Goal: Task Accomplishment & Management: Use online tool/utility

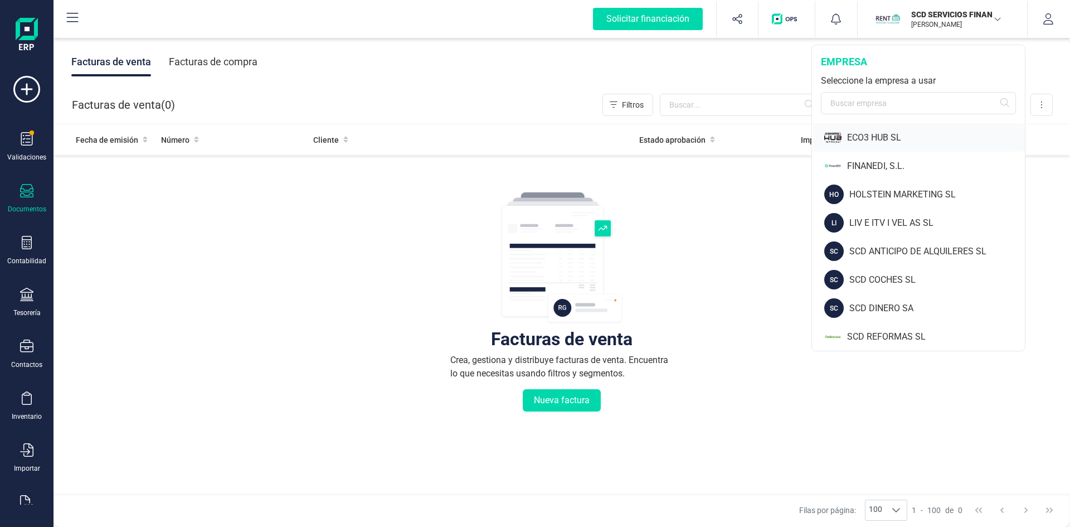
click at [861, 132] on div "ECO3 HUB SL" at bounding box center [936, 137] width 178 height 13
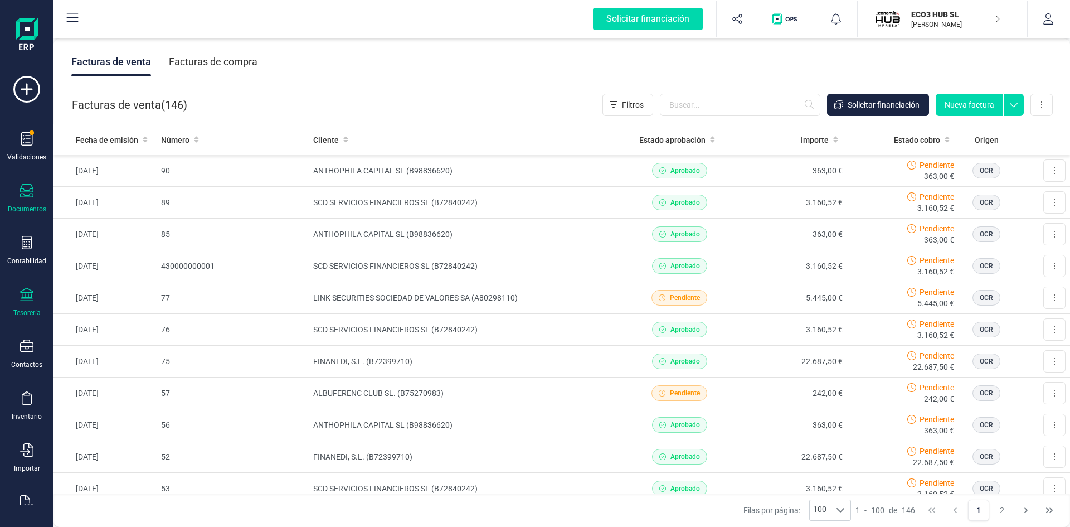
click at [21, 302] on div at bounding box center [26, 296] width 13 height 16
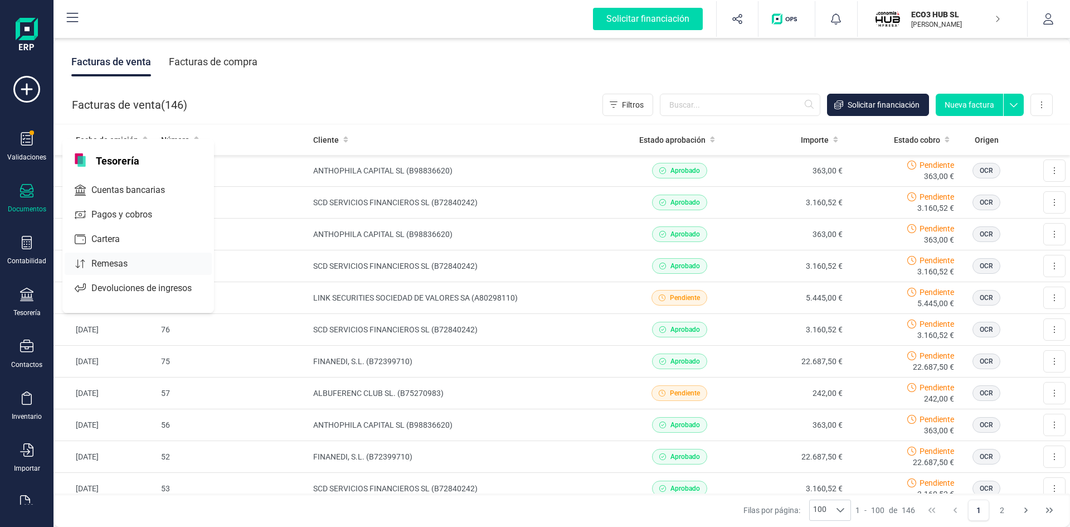
click at [128, 261] on div at bounding box center [138, 263] width 20 height 4
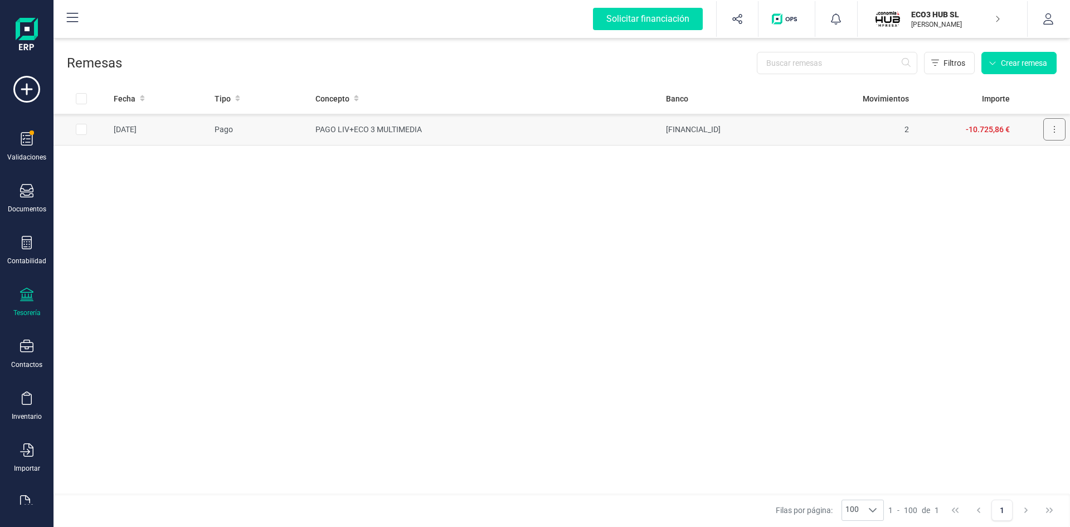
click at [1057, 130] on button at bounding box center [1055, 129] width 22 height 22
click at [358, 125] on td "PAGO LIV+ECO 3 MULTIMEDIA" at bounding box center [486, 130] width 351 height 32
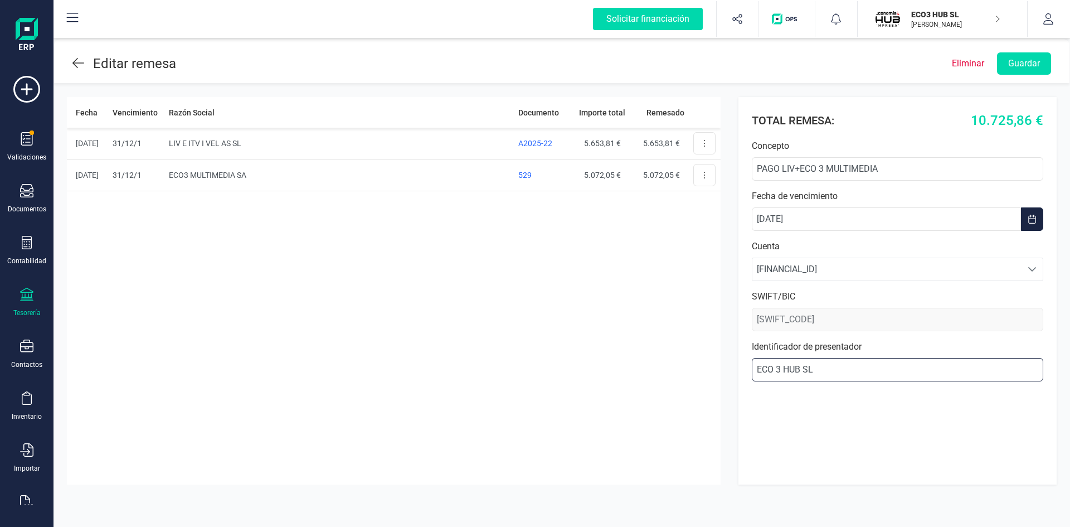
click at [824, 366] on input "ECO 3 HUB SL" at bounding box center [898, 369] width 292 height 23
type input "E"
click at [843, 370] on input "Identificador de presentador" at bounding box center [898, 369] width 292 height 23
type input "b"
type input "B13727136"
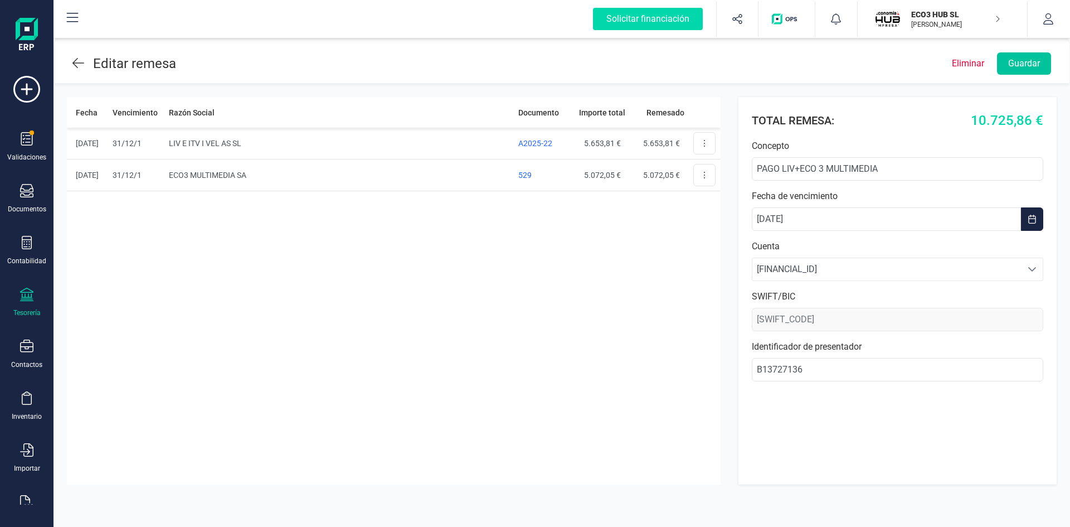
click at [1021, 56] on button "Guardar" at bounding box center [1024, 63] width 54 height 22
click at [74, 58] on icon at bounding box center [78, 62] width 12 height 13
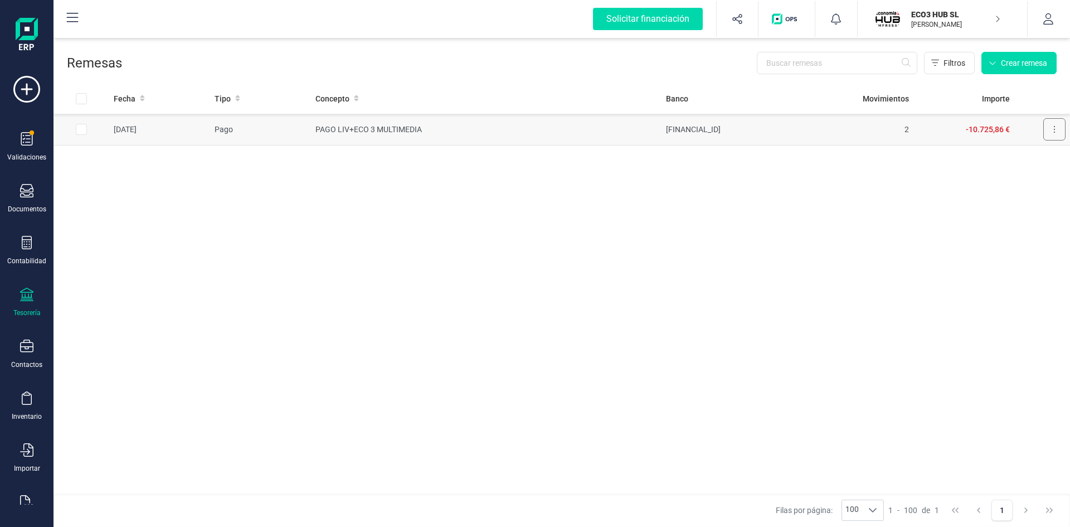
click at [1051, 127] on button at bounding box center [1055, 129] width 22 height 22
click at [1037, 158] on span "Descargar SEPA" at bounding box center [1029, 156] width 56 height 11
click at [925, 20] on p "[PERSON_NAME]" at bounding box center [955, 24] width 89 height 9
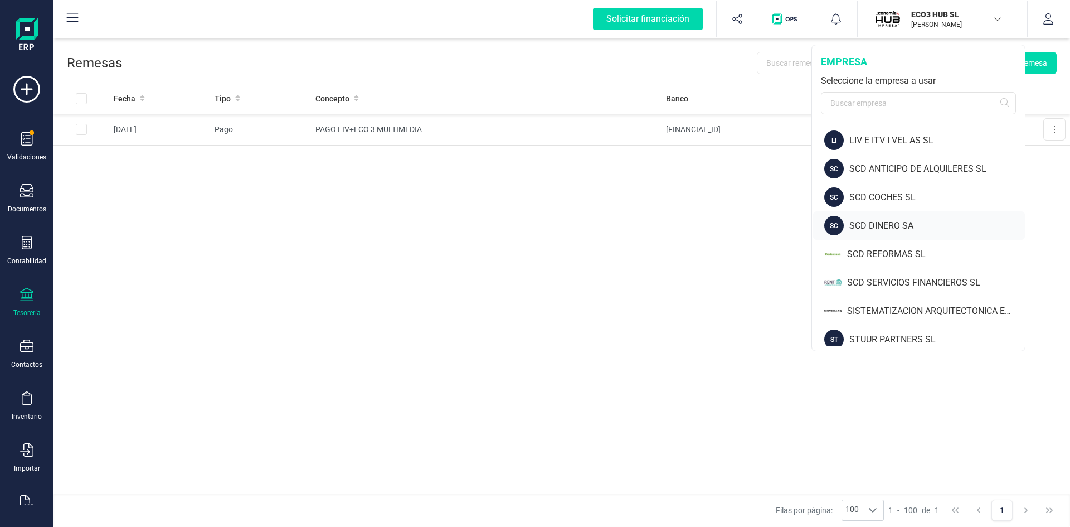
scroll to position [90, 0]
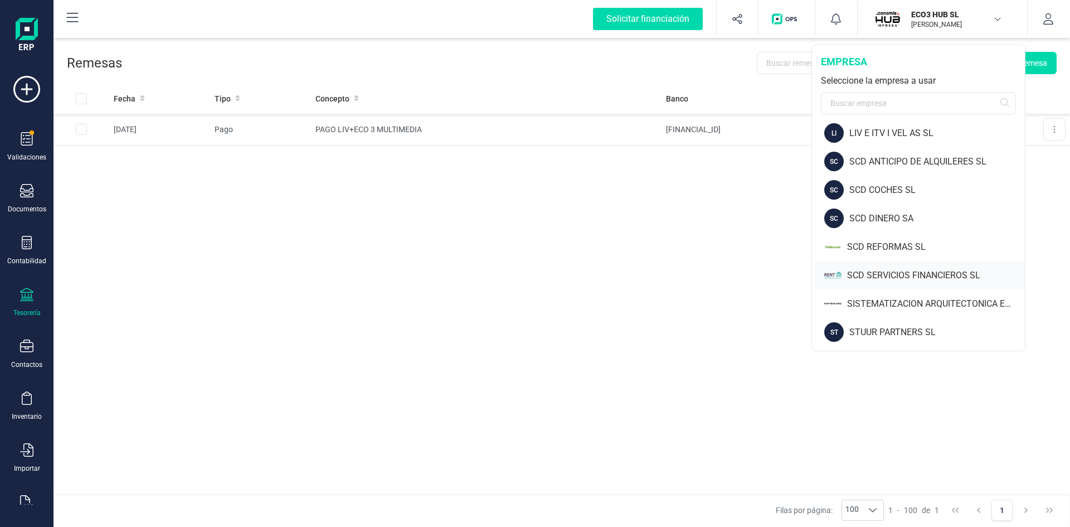
click at [898, 279] on div "SCD SERVICIOS FINANCIEROS SL" at bounding box center [936, 275] width 178 height 13
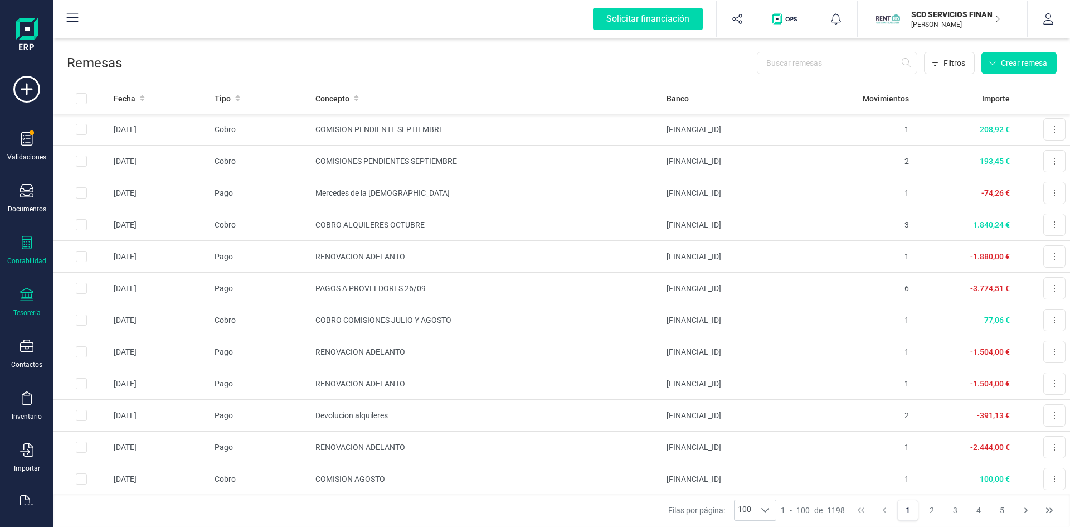
click at [26, 245] on icon at bounding box center [26, 242] width 13 height 13
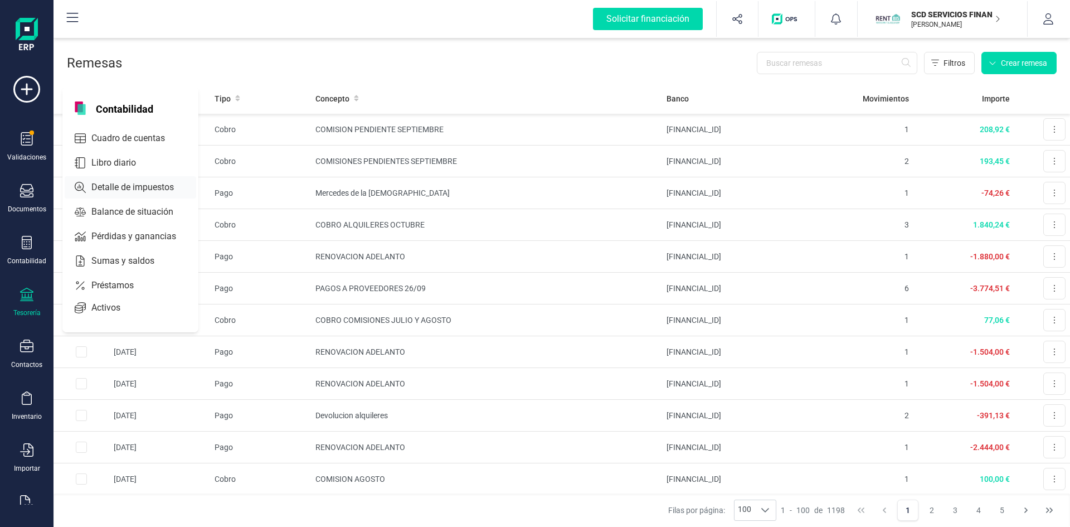
click at [122, 187] on span "Detalle de impuestos" at bounding box center [140, 187] width 107 height 13
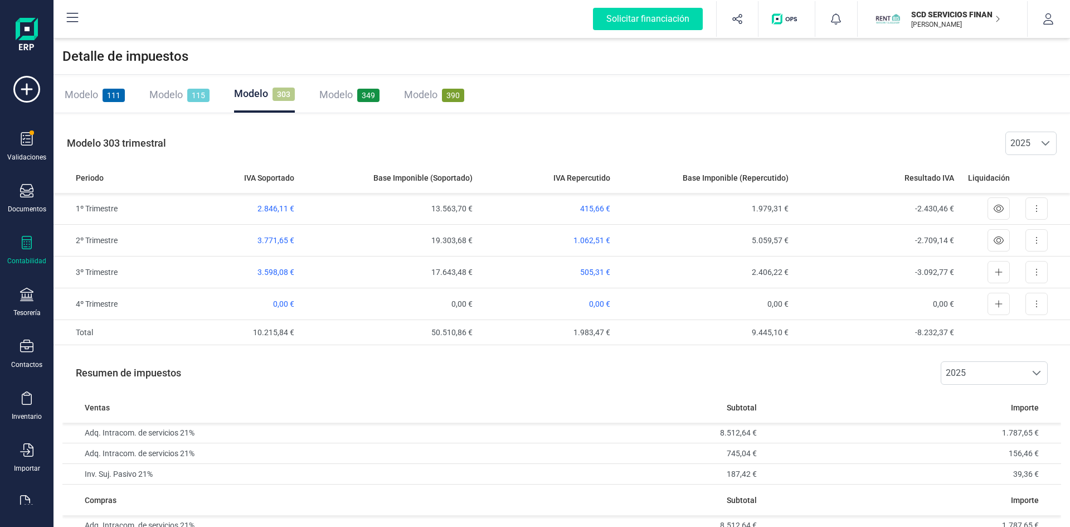
click at [113, 91] on span "111" at bounding box center [114, 95] width 22 height 13
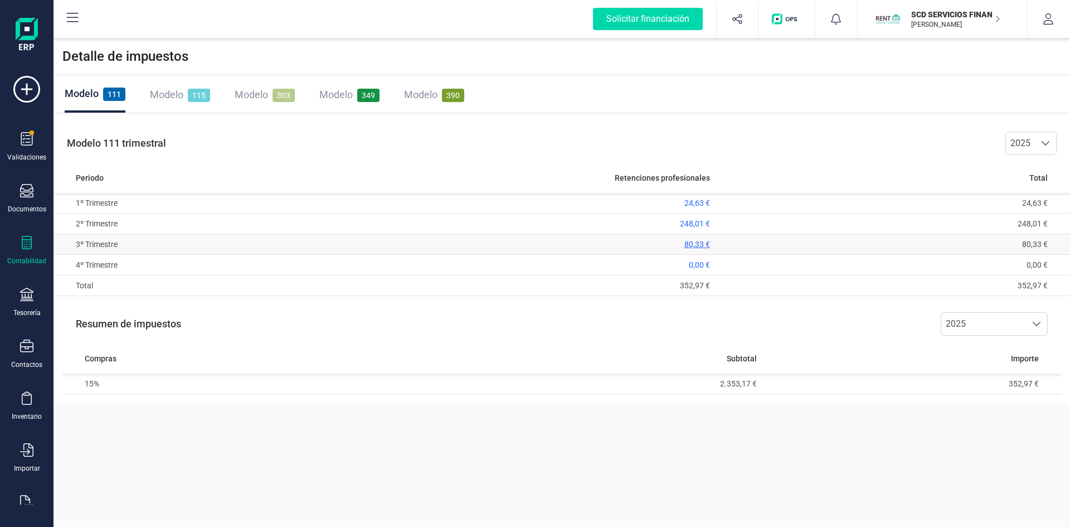
click at [689, 244] on span "80,33 €" at bounding box center [698, 244] width 26 height 9
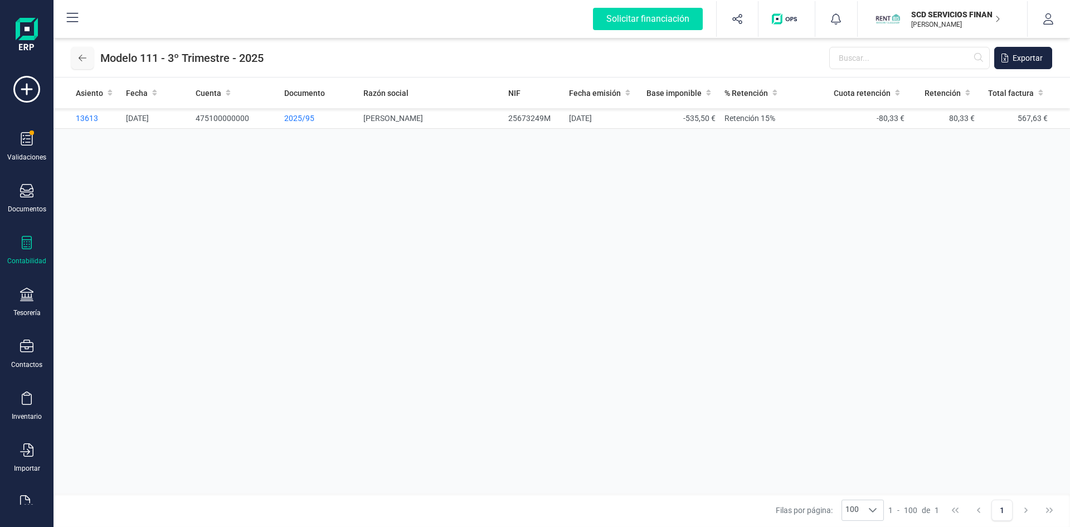
click at [80, 57] on icon at bounding box center [83, 58] width 8 height 7
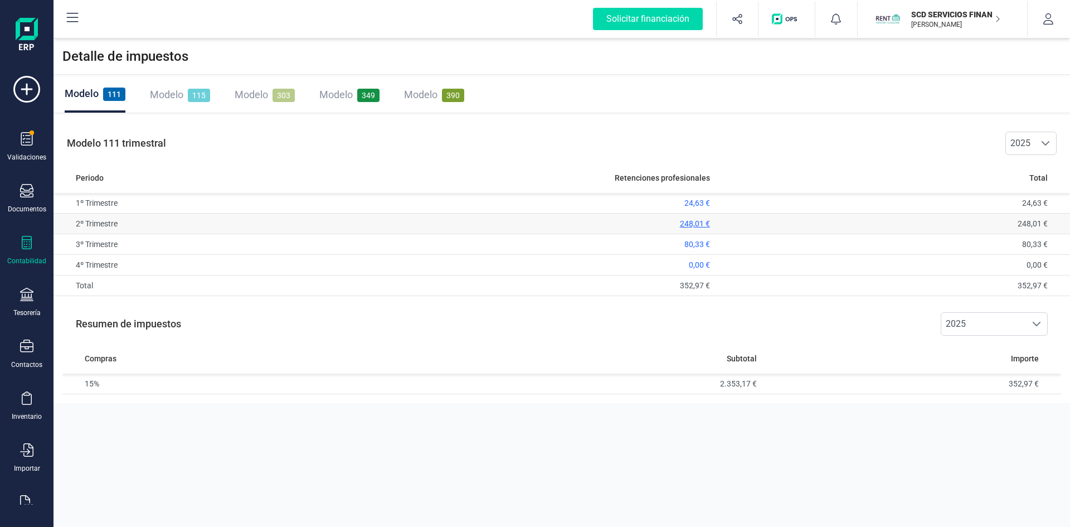
click at [692, 222] on span "248,01 €" at bounding box center [695, 223] width 30 height 9
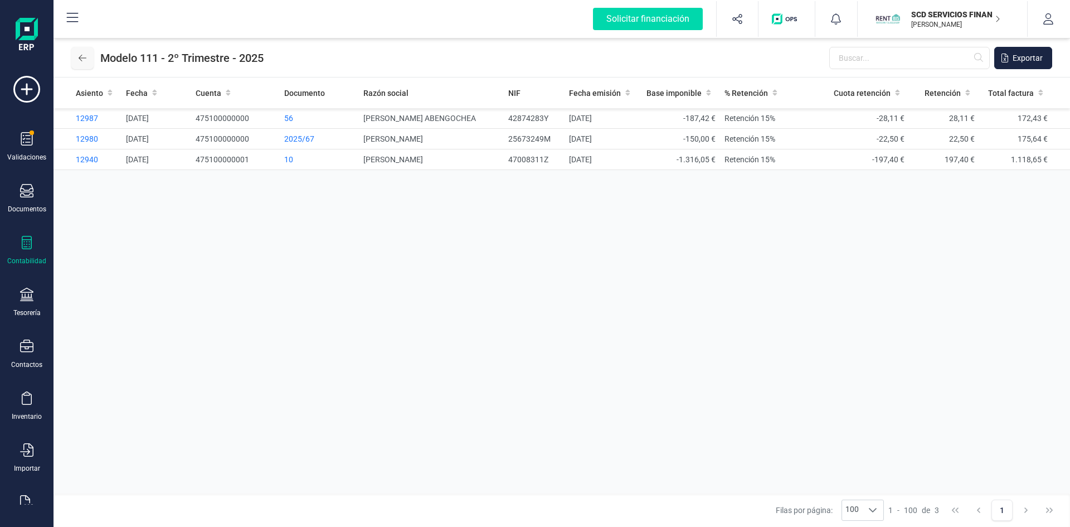
click at [83, 54] on icon at bounding box center [83, 58] width 8 height 9
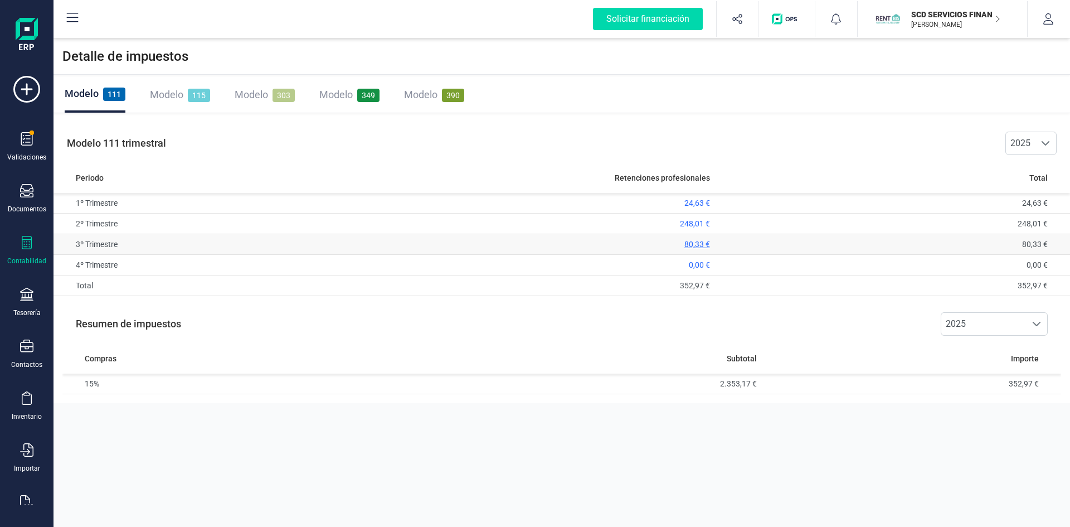
click at [690, 244] on span "80,33 €" at bounding box center [698, 244] width 26 height 9
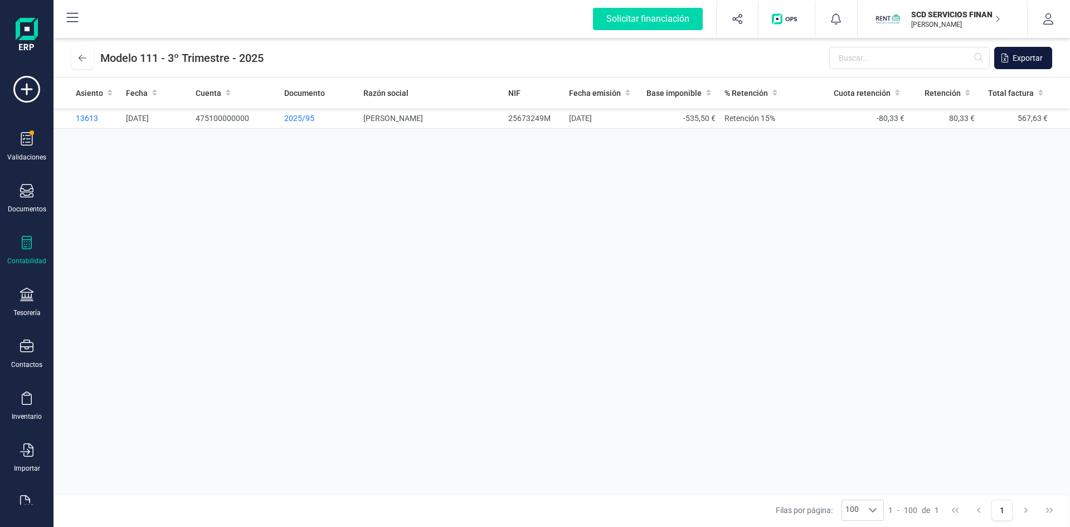
click at [1031, 57] on span "Exportar" at bounding box center [1028, 57] width 30 height 11
click at [76, 61] on button at bounding box center [82, 58] width 22 height 22
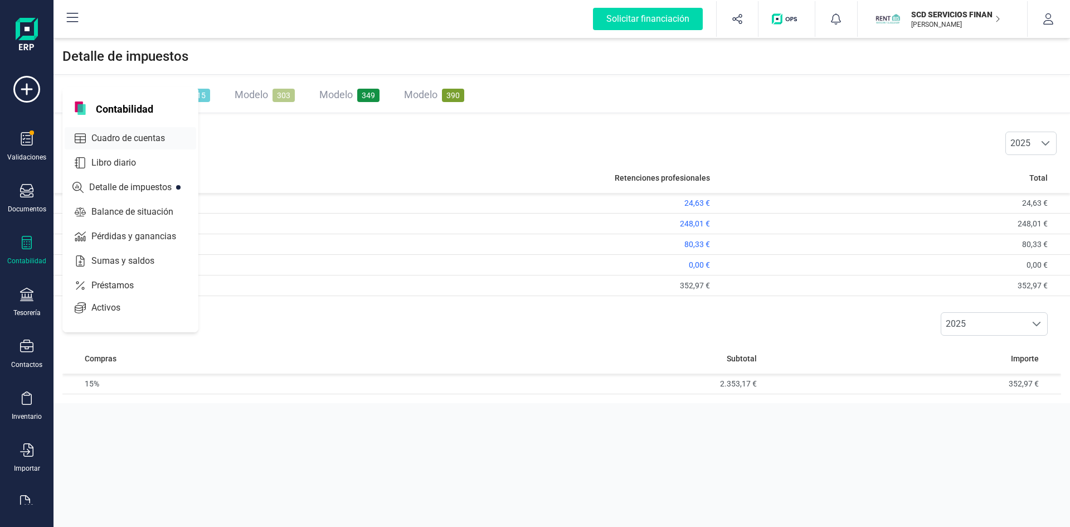
click at [103, 139] on span "Cuadro de cuentas" at bounding box center [136, 138] width 98 height 13
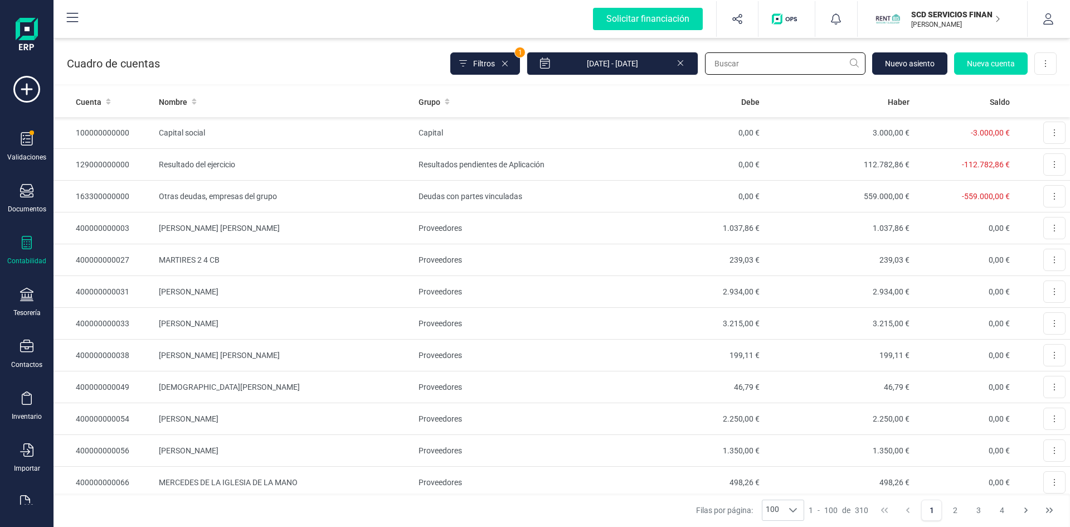
click at [734, 64] on input "text" at bounding box center [785, 63] width 161 height 22
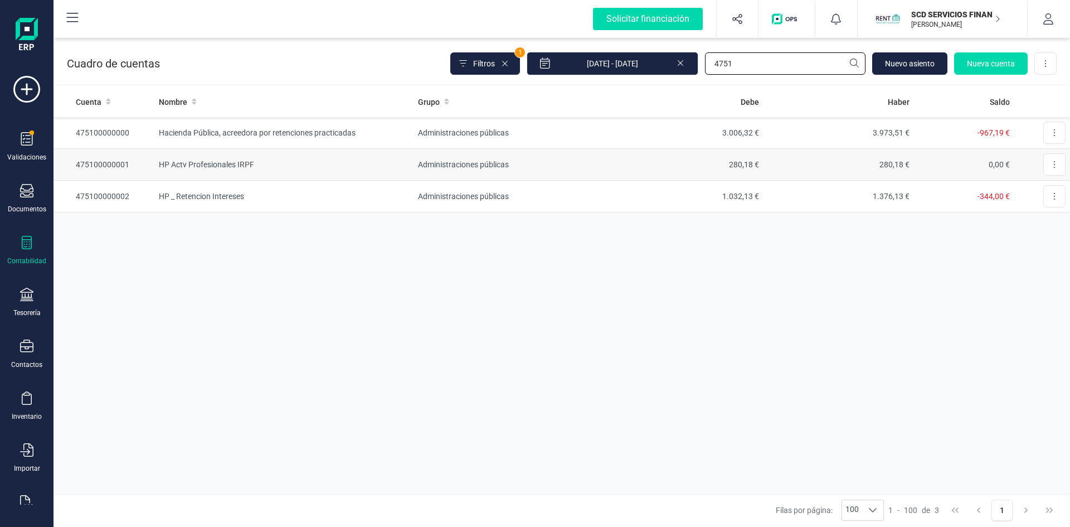
type input "4751"
click at [225, 163] on td "HP Actv Profesionales IRPF" at bounding box center [283, 165] width 259 height 32
click at [205, 164] on td "HP Actv Profesionales IRPF" at bounding box center [283, 165] width 259 height 32
click at [206, 129] on td "Hacienda Pública, acreedora por retenciones practicadas" at bounding box center [283, 133] width 259 height 32
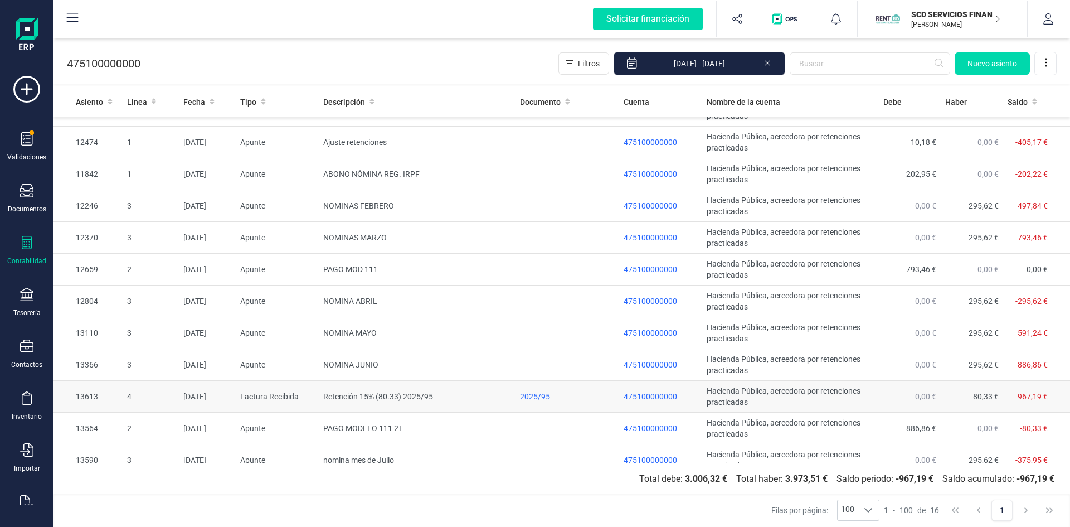
scroll to position [162, 0]
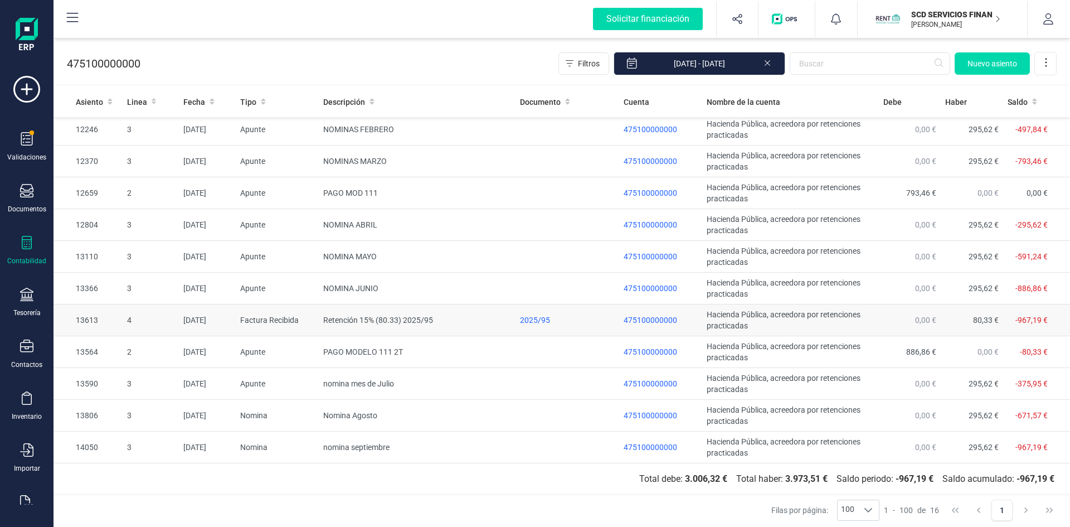
click at [366, 317] on td "Retención 15% (80.33) 2025/95" at bounding box center [417, 320] width 197 height 32
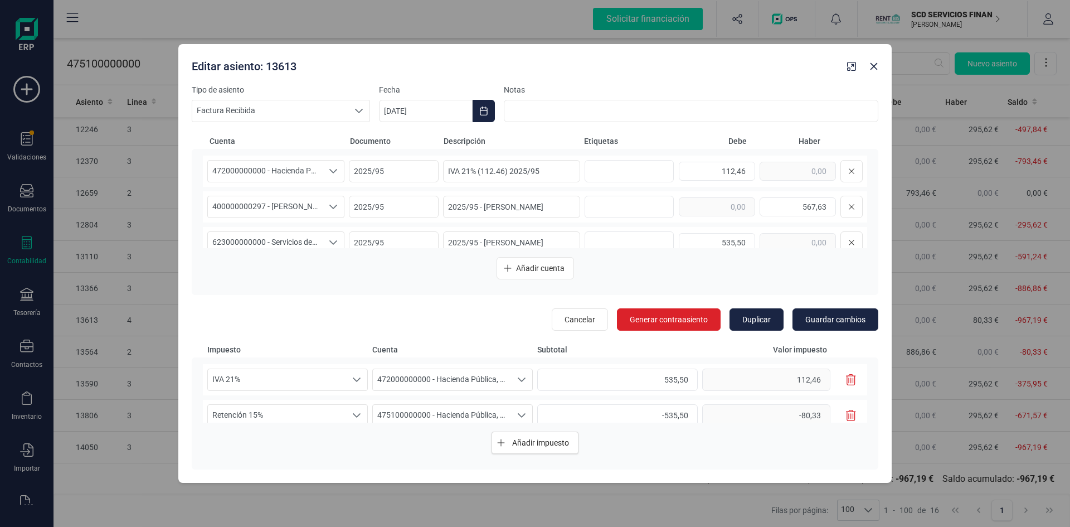
scroll to position [50, 0]
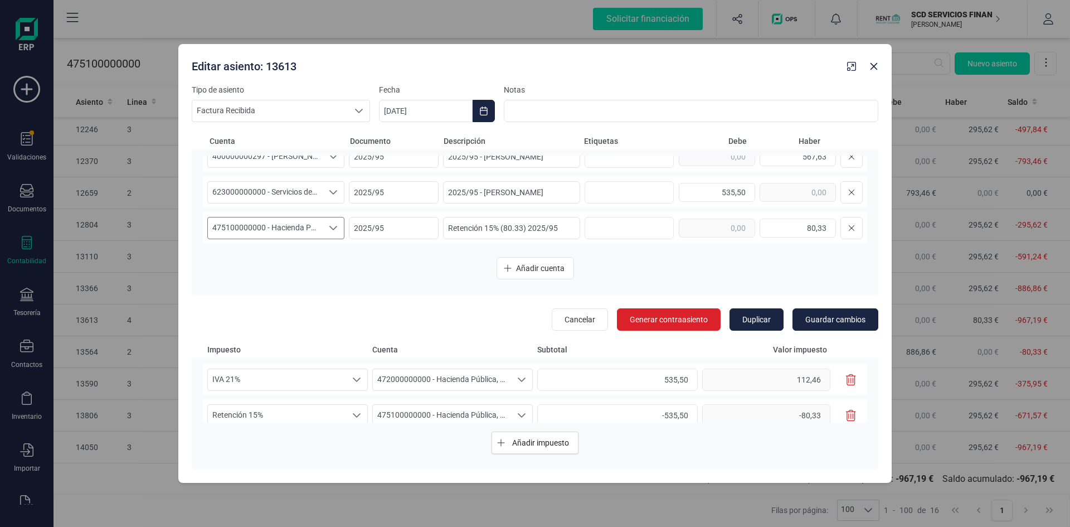
click at [336, 229] on div "Seleccione una cuenta" at bounding box center [333, 227] width 21 height 21
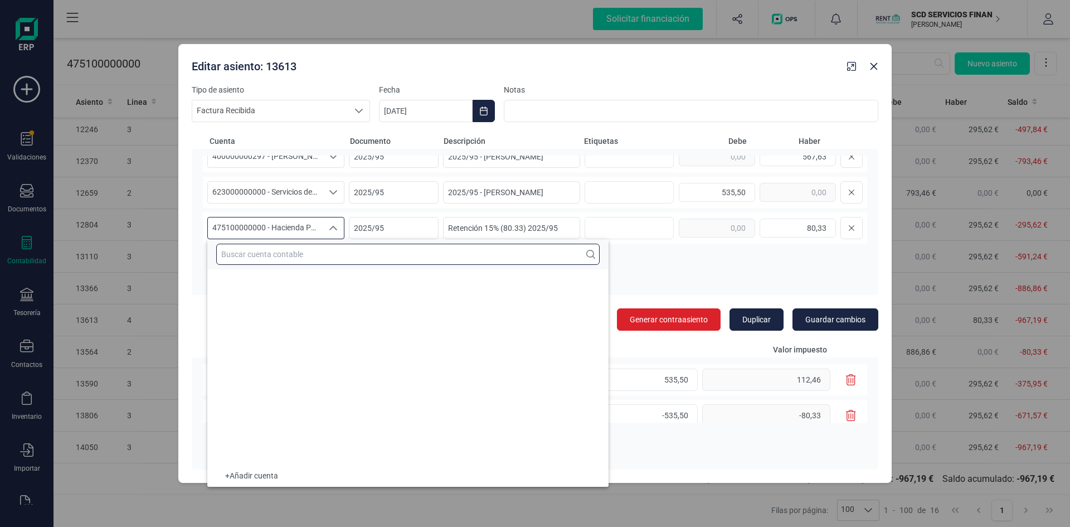
scroll to position [20831, 0]
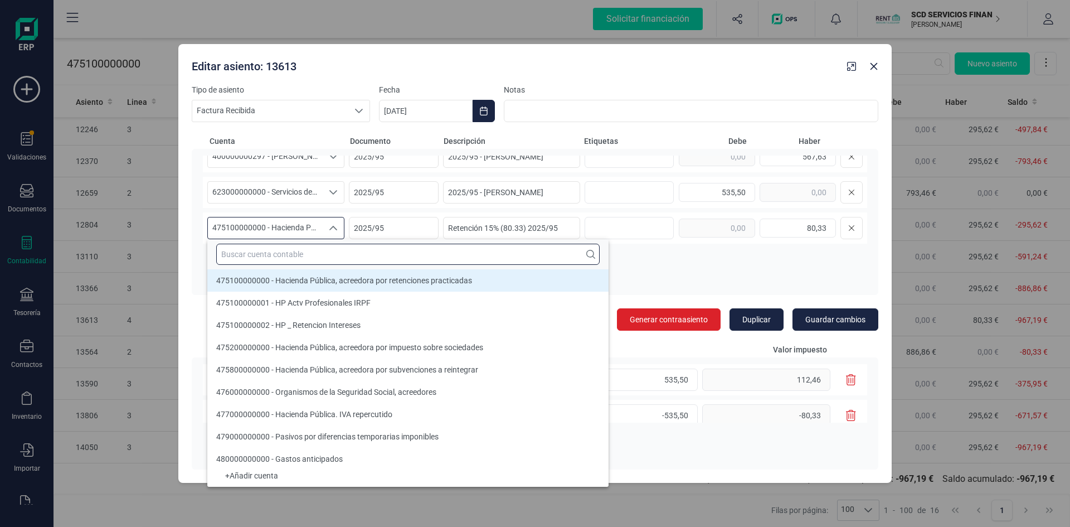
click at [324, 253] on input "text" at bounding box center [408, 254] width 384 height 21
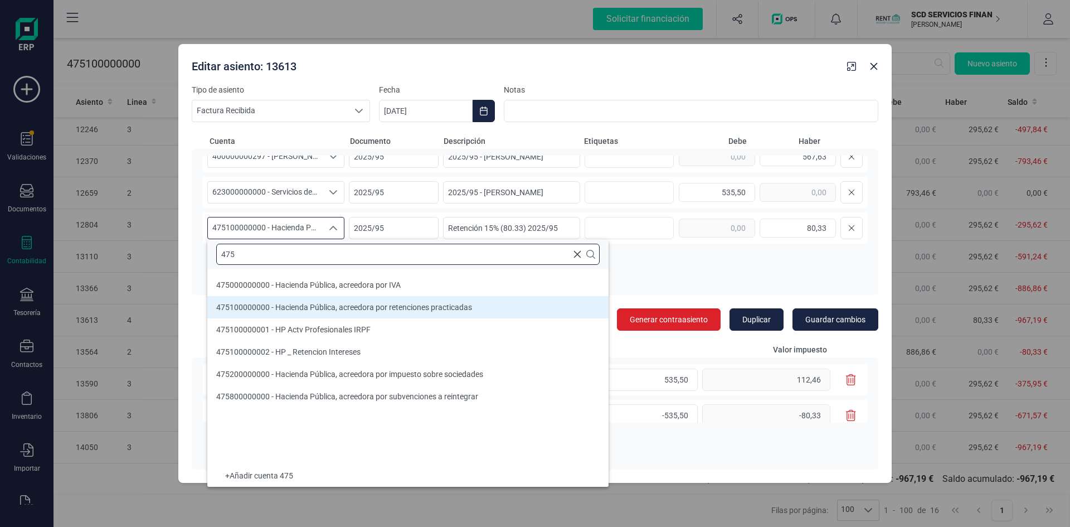
scroll to position [0, 0]
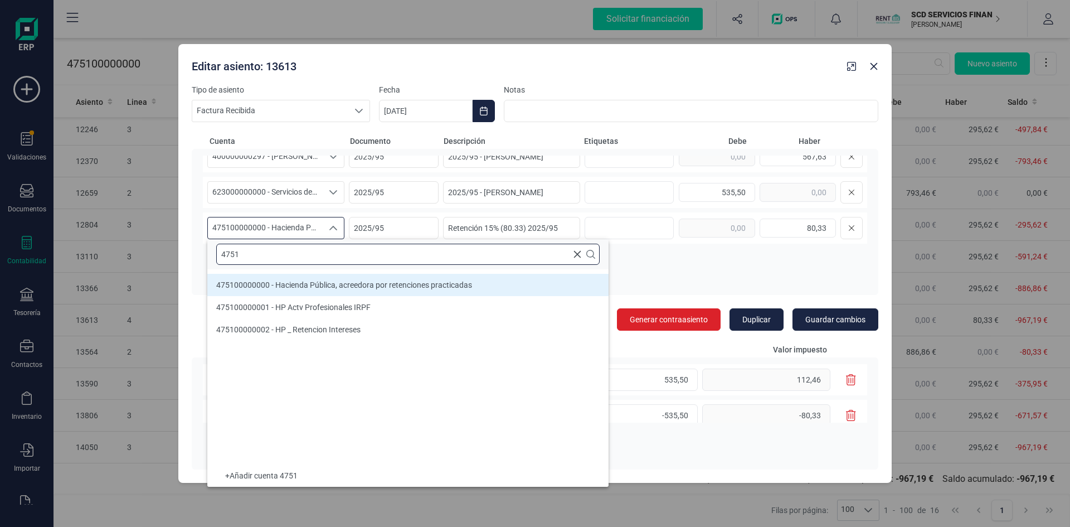
type input "4751"
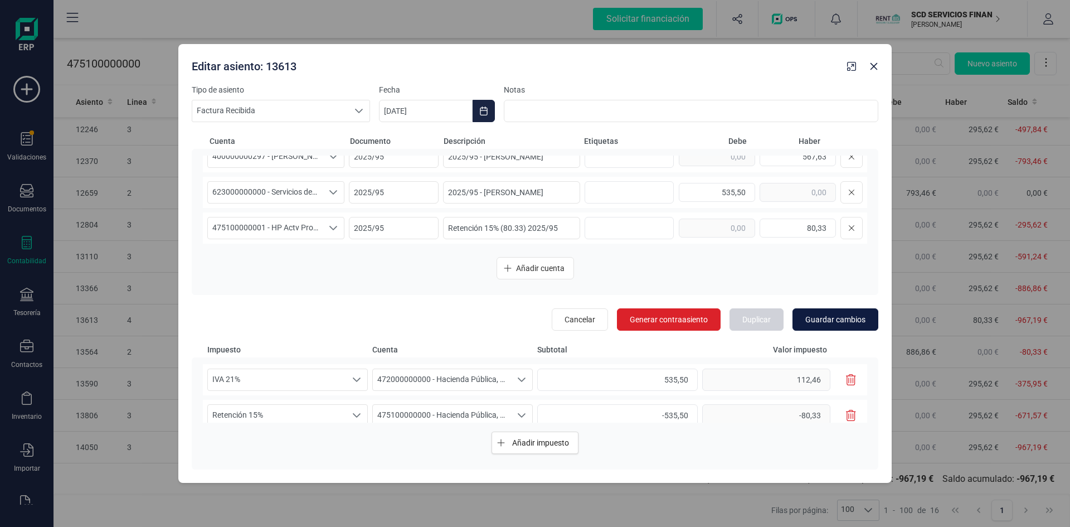
click at [818, 317] on span "Guardar cambios" at bounding box center [836, 319] width 60 height 11
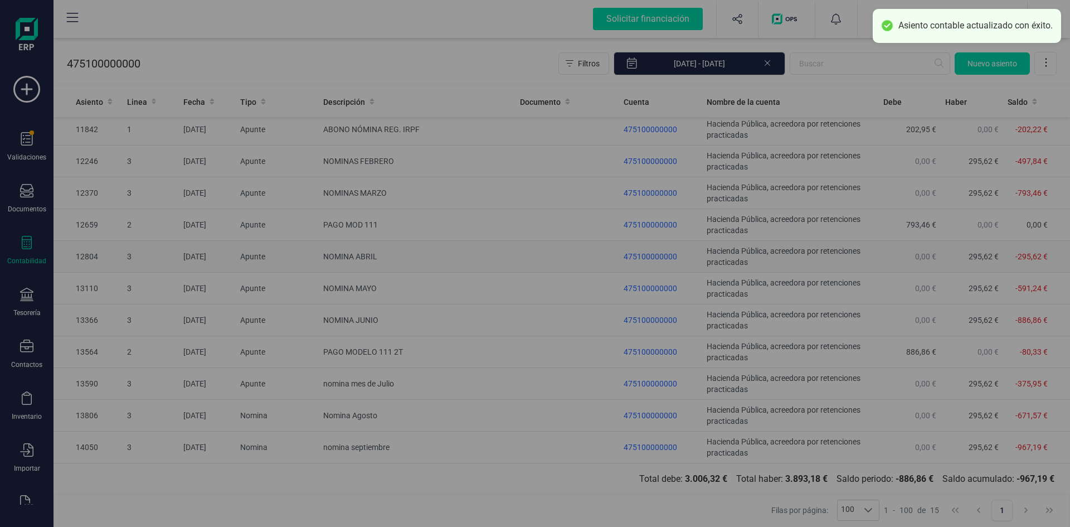
scroll to position [130, 0]
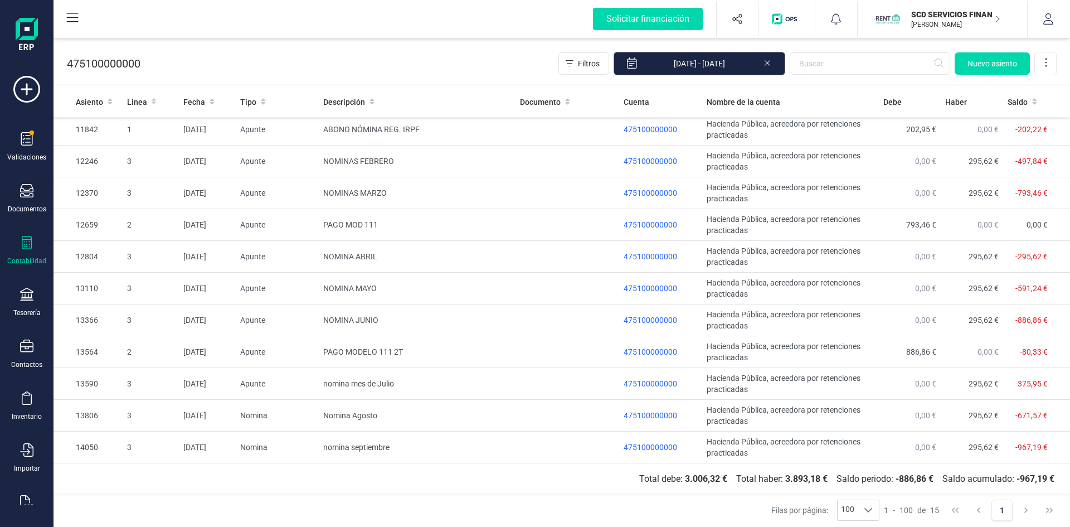
click at [704, 64] on input "[DATE] - [DATE]" at bounding box center [700, 63] width 172 height 23
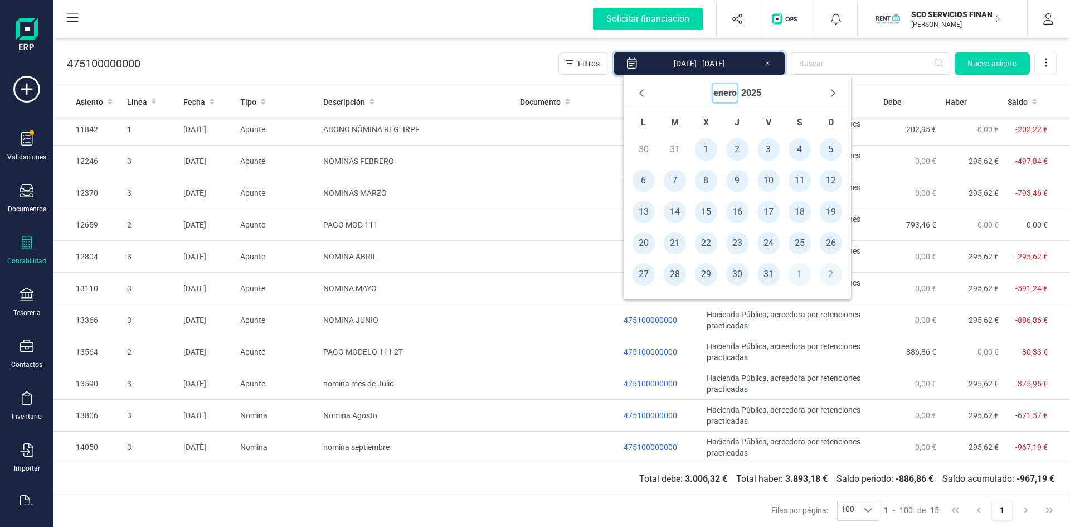
click at [717, 95] on button "enero" at bounding box center [725, 93] width 23 height 18
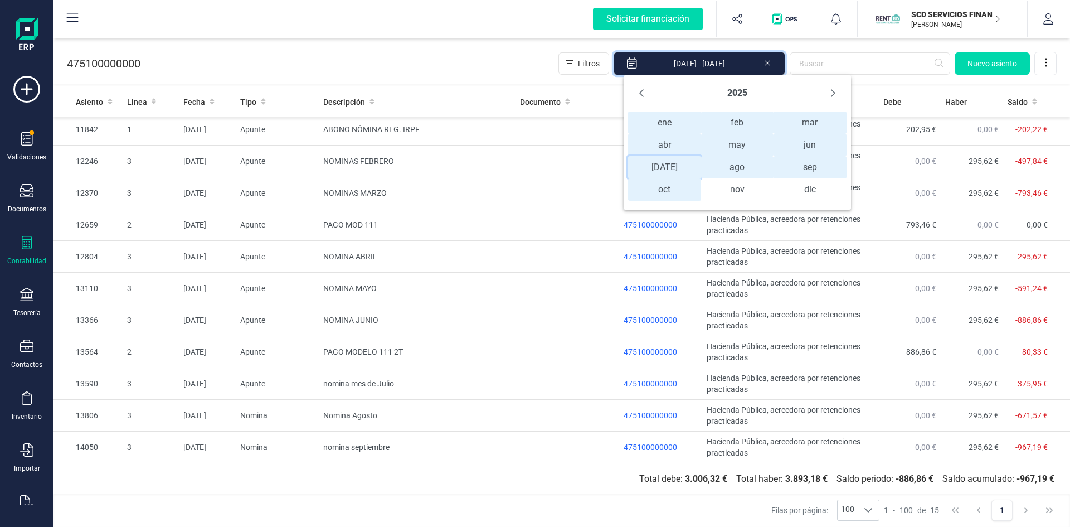
click at [661, 166] on span "jul jul" at bounding box center [664, 167] width 73 height 22
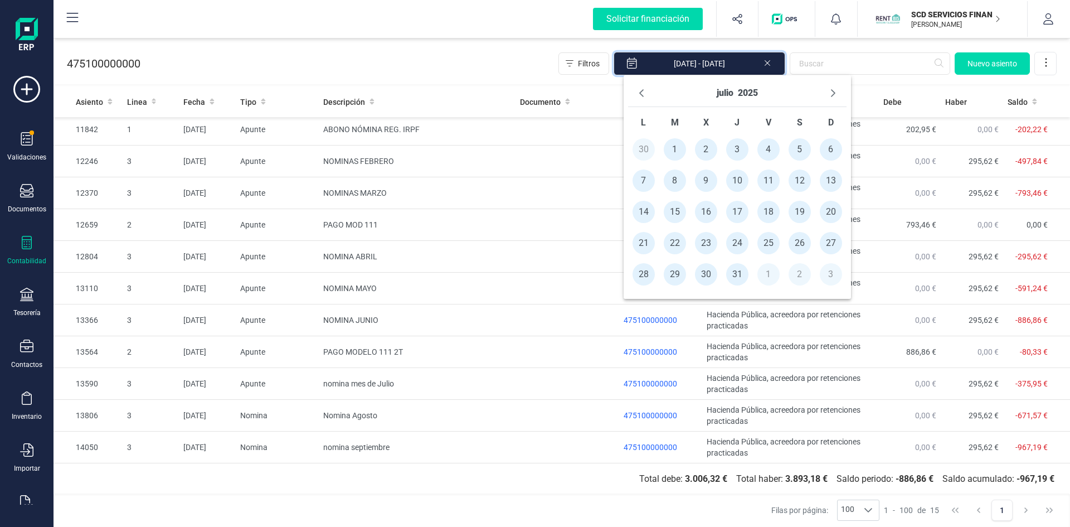
click at [676, 145] on span "1" at bounding box center [675, 149] width 22 height 22
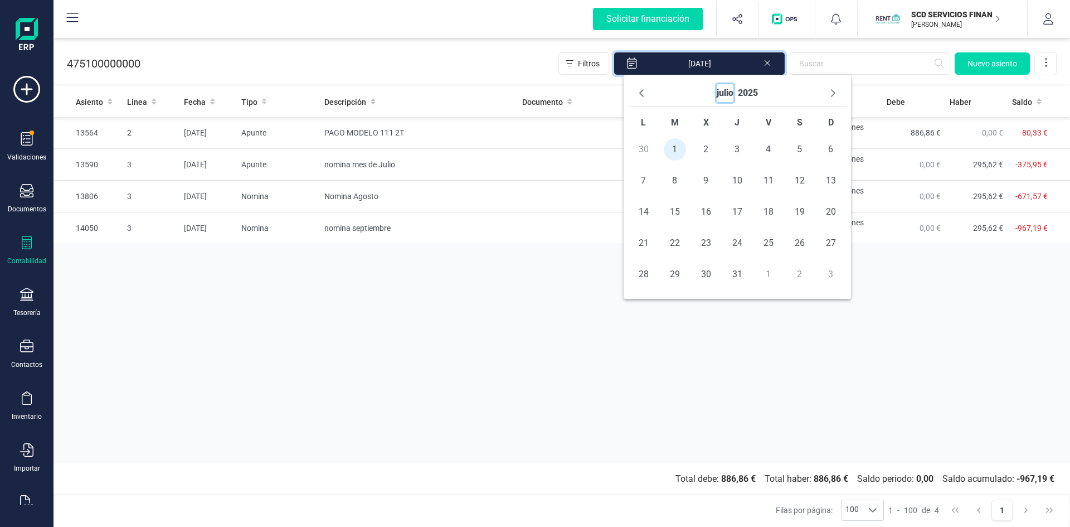
click at [727, 91] on button "julio" at bounding box center [725, 93] width 17 height 18
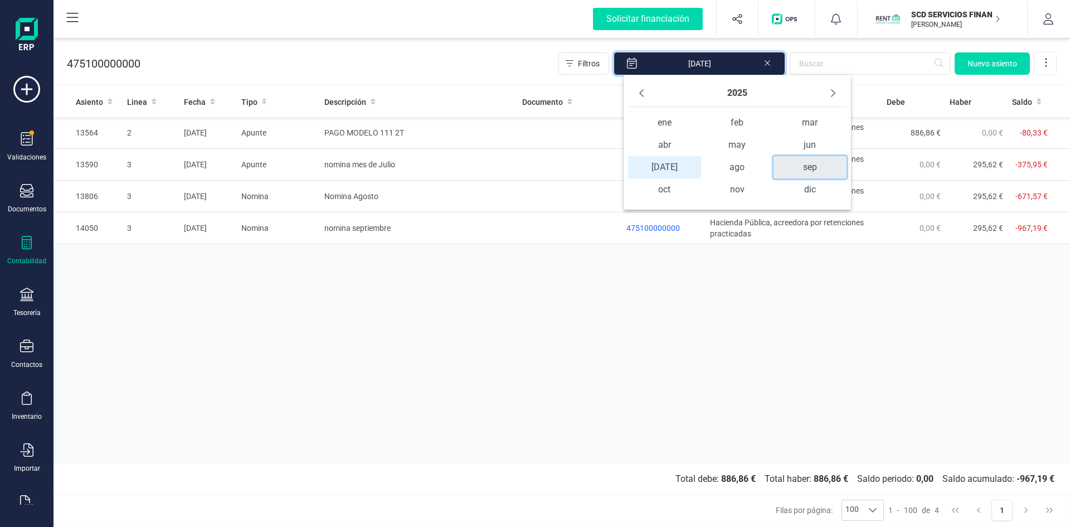
click at [813, 169] on span "sep" at bounding box center [810, 167] width 73 height 22
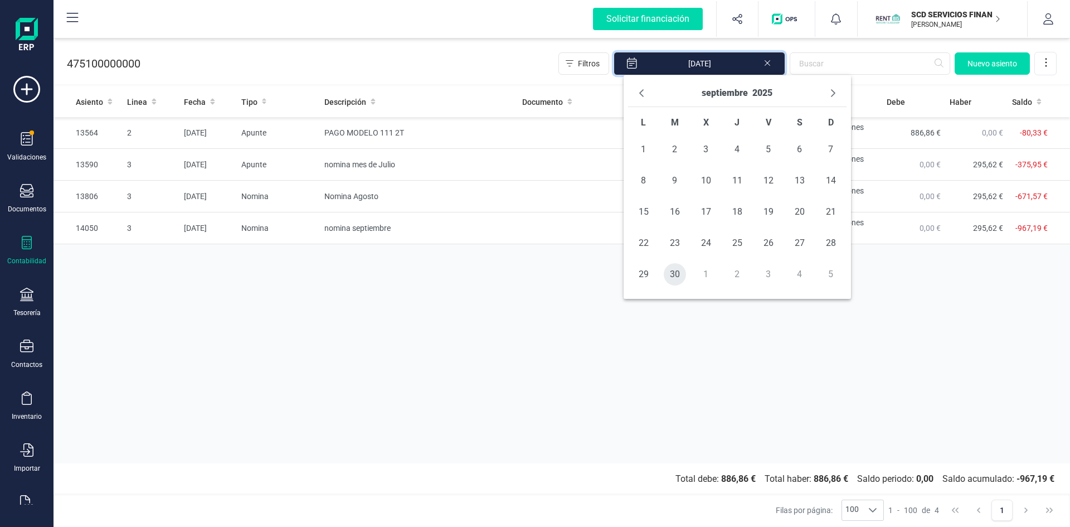
click at [680, 271] on span "30" at bounding box center [675, 274] width 22 height 22
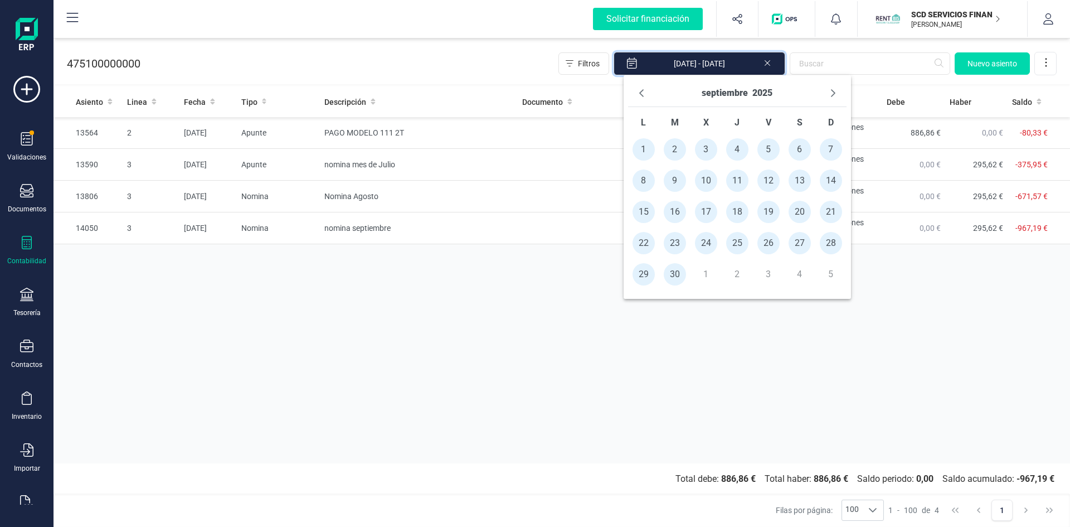
click at [678, 273] on span "30" at bounding box center [675, 274] width 22 height 22
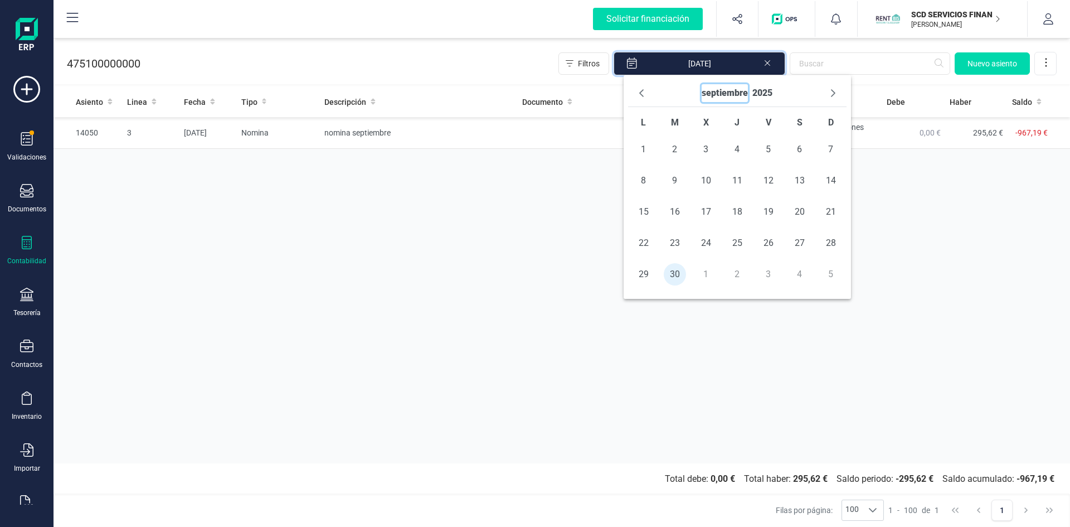
click at [741, 94] on button "septiembre" at bounding box center [725, 93] width 46 height 18
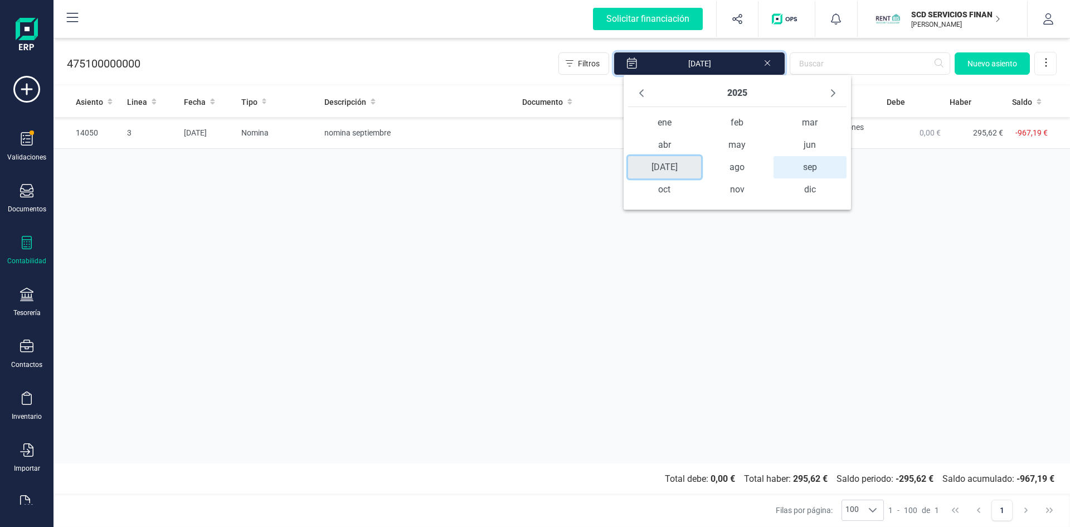
click at [661, 162] on span "jul" at bounding box center [664, 167] width 73 height 22
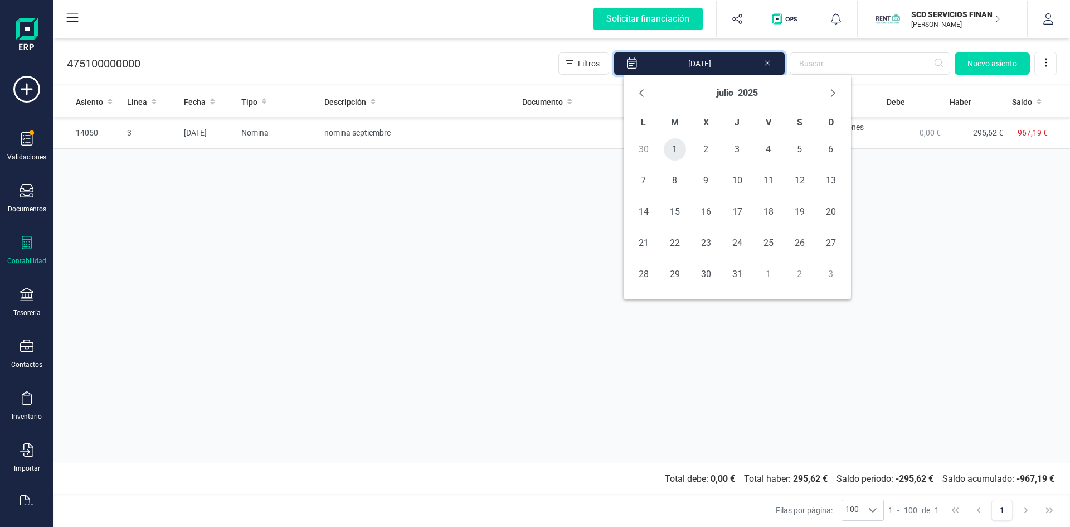
click at [671, 148] on span "1" at bounding box center [675, 149] width 22 height 22
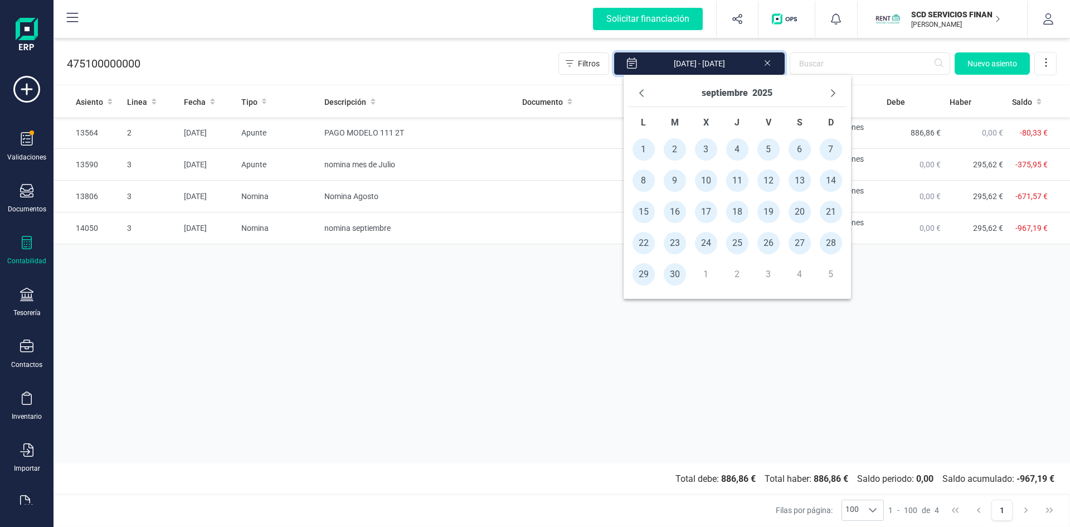
click at [671, 278] on span "30" at bounding box center [675, 274] width 22 height 22
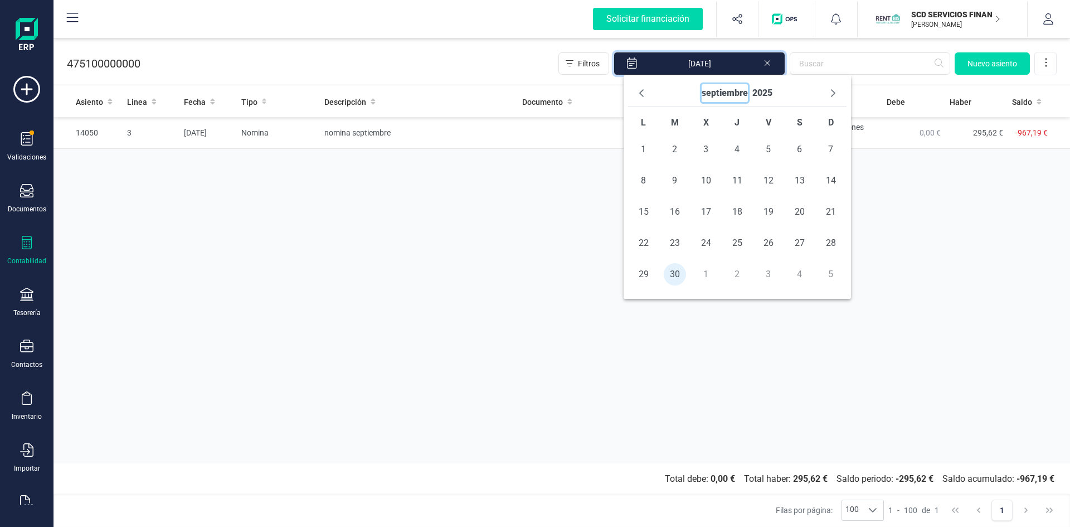
click at [730, 93] on button "septiembre" at bounding box center [725, 93] width 46 height 18
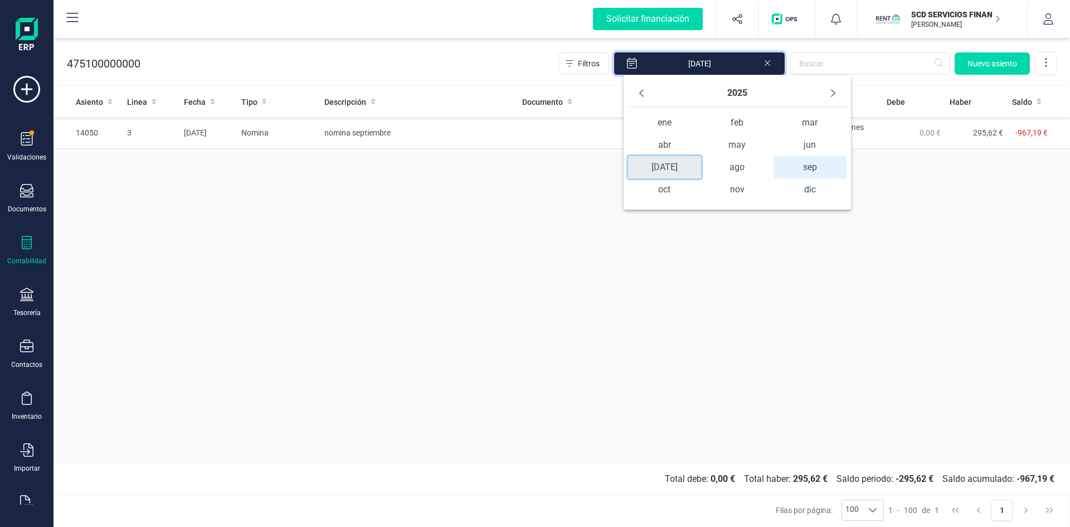
click at [663, 168] on span "jul" at bounding box center [664, 167] width 73 height 22
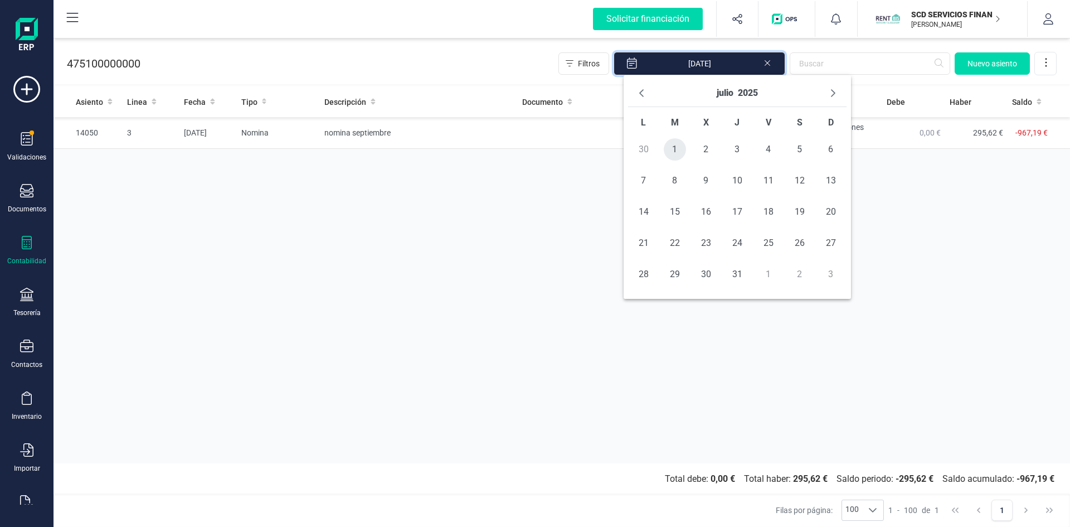
click at [672, 150] on span "1" at bounding box center [675, 149] width 22 height 22
type input "01/07/2025 - 30/09/2025"
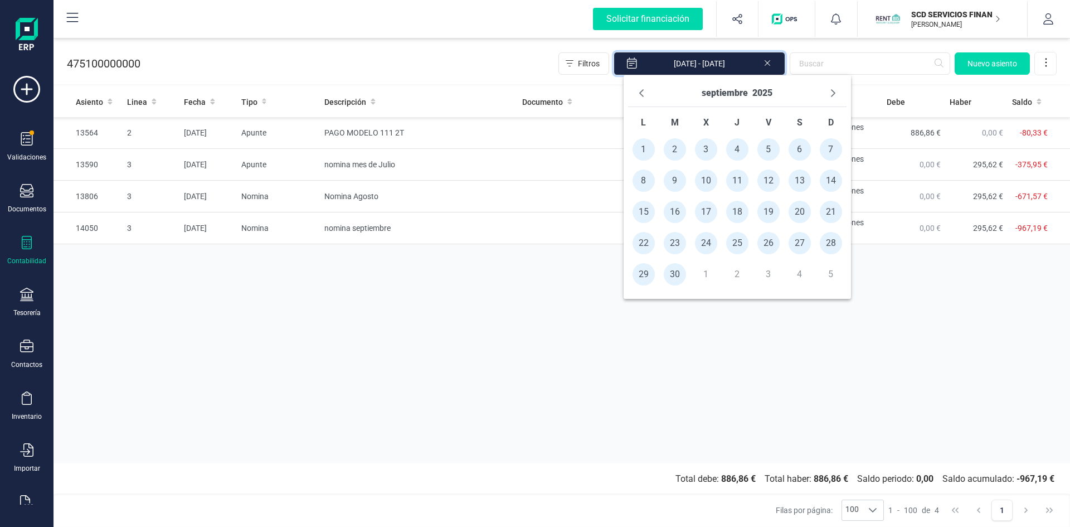
click at [546, 310] on div "Asiento Linea Fecha Tipo Descripción Documento Cuenta Nombre de la cuenta Debe …" at bounding box center [562, 274] width 1017 height 377
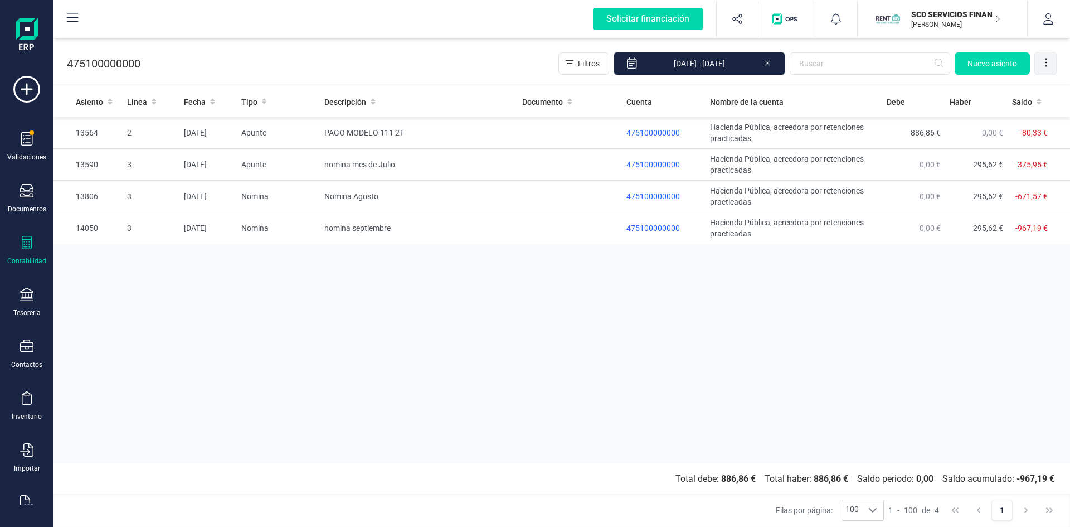
click at [1043, 66] on icon at bounding box center [1046, 62] width 11 height 11
click at [996, 89] on span "Exportar Excel" at bounding box center [1008, 90] width 80 height 9
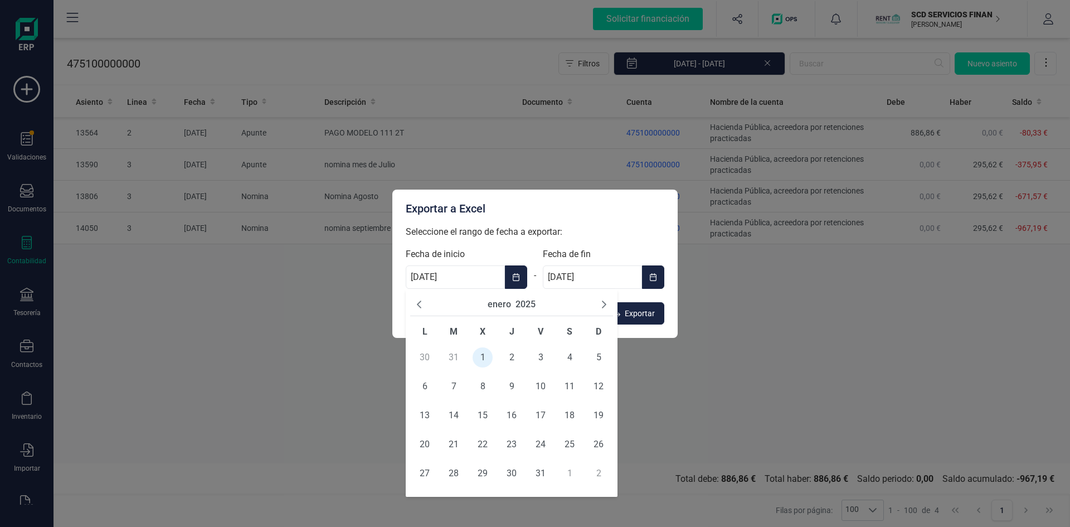
click at [449, 278] on input "01/01/2025" at bounding box center [455, 276] width 99 height 23
drag, startPoint x: 460, startPoint y: 279, endPoint x: 322, endPoint y: 282, distance: 137.7
click at [322, 282] on div "Exportar a Excel Seleccione el rango de fecha a exportar: Fecha de inicio 01/01…" at bounding box center [535, 263] width 1070 height 527
click at [498, 305] on button "enero" at bounding box center [499, 304] width 23 height 13
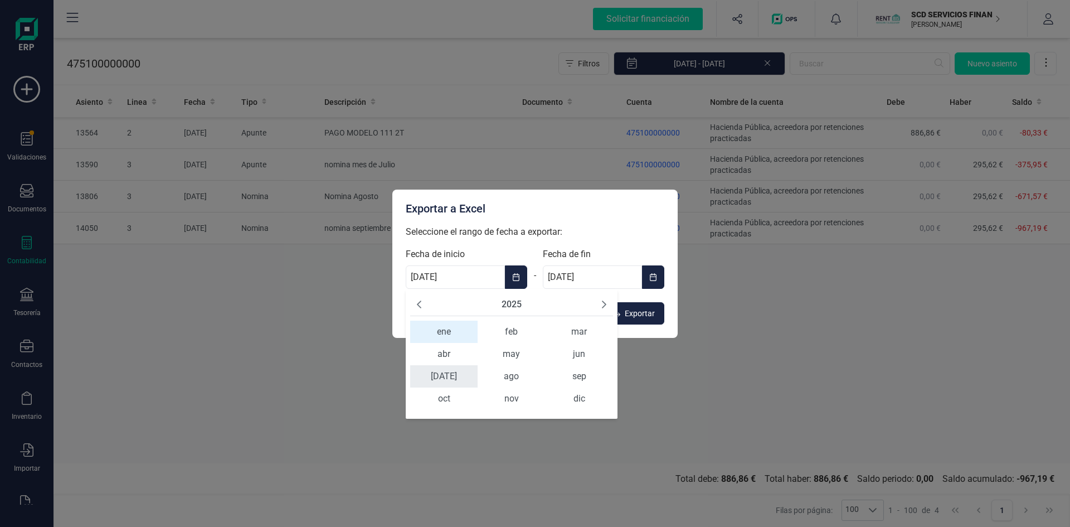
click at [445, 376] on span "jul" at bounding box center [443, 376] width 67 height 22
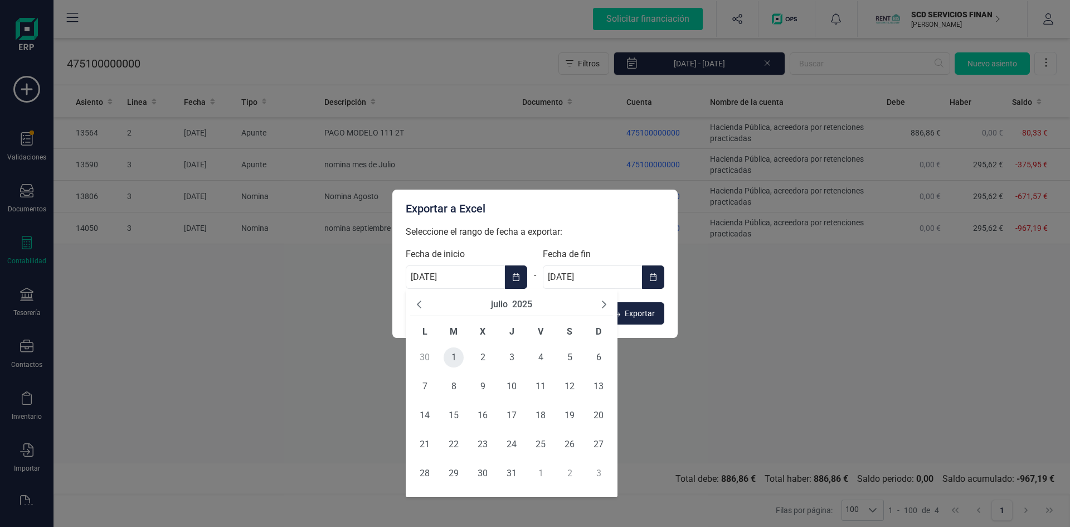
click at [453, 358] on span "1" at bounding box center [454, 357] width 20 height 20
type input "01/07/2025"
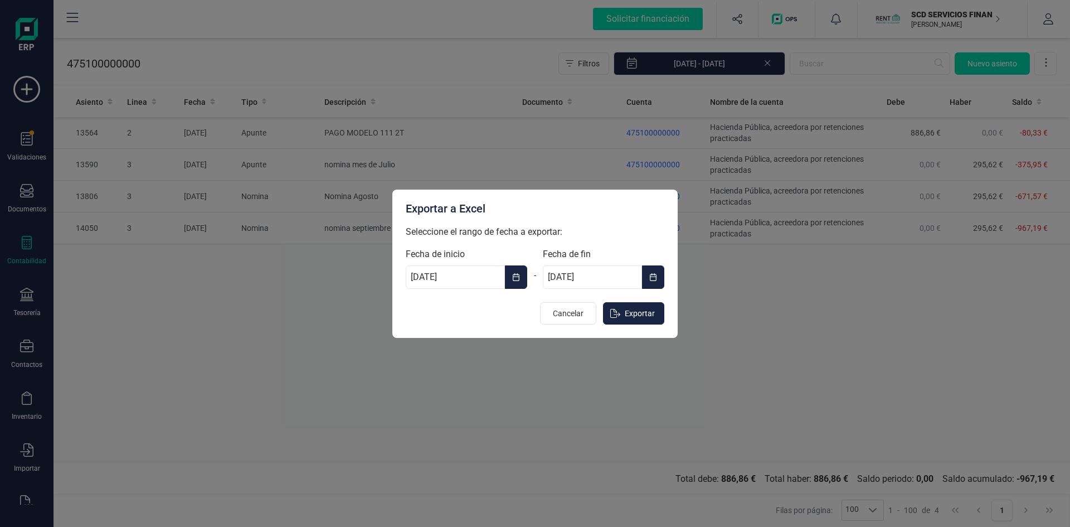
click at [651, 275] on icon "Choose Date" at bounding box center [653, 277] width 7 height 8
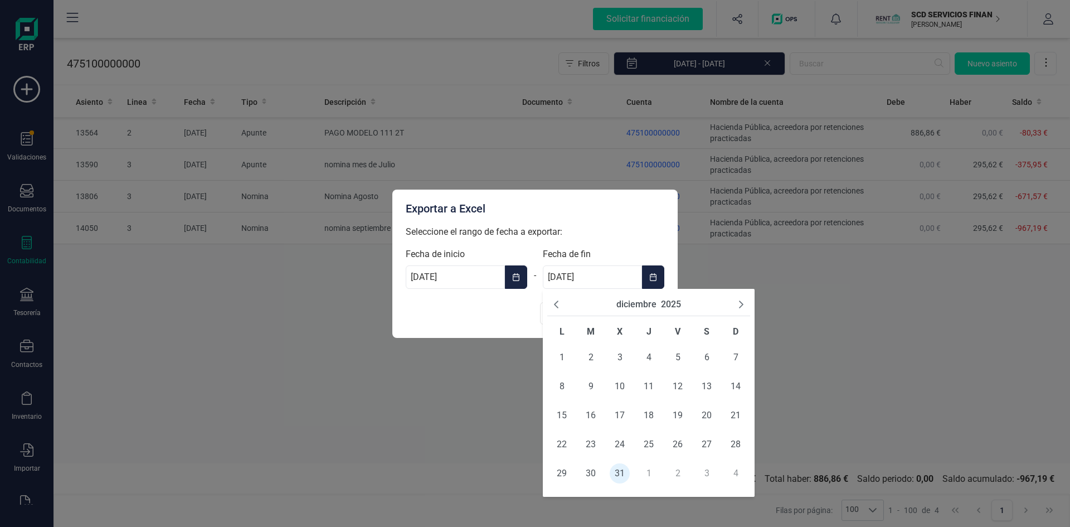
click at [628, 302] on button "diciembre" at bounding box center [637, 304] width 40 height 13
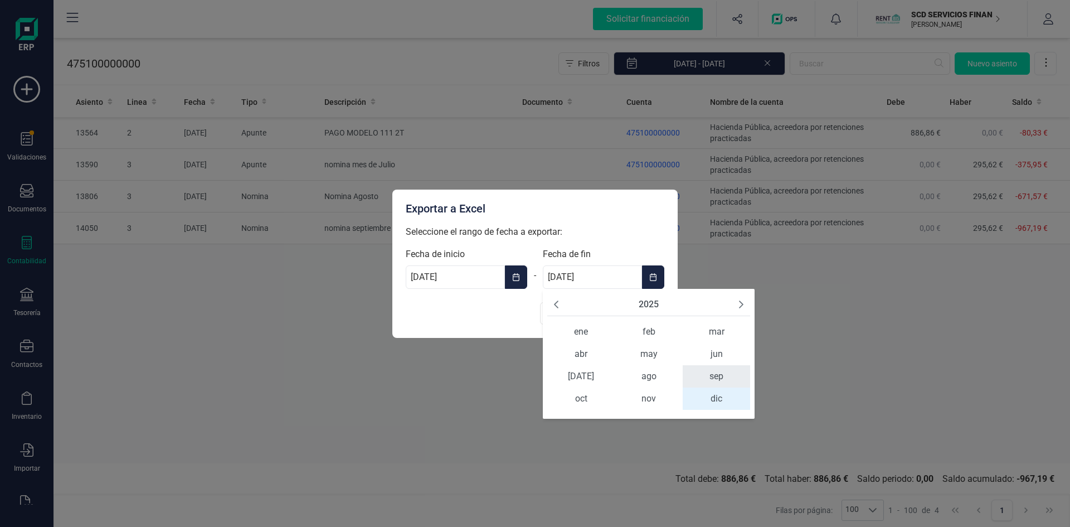
click at [706, 379] on span "sep" at bounding box center [716, 376] width 67 height 22
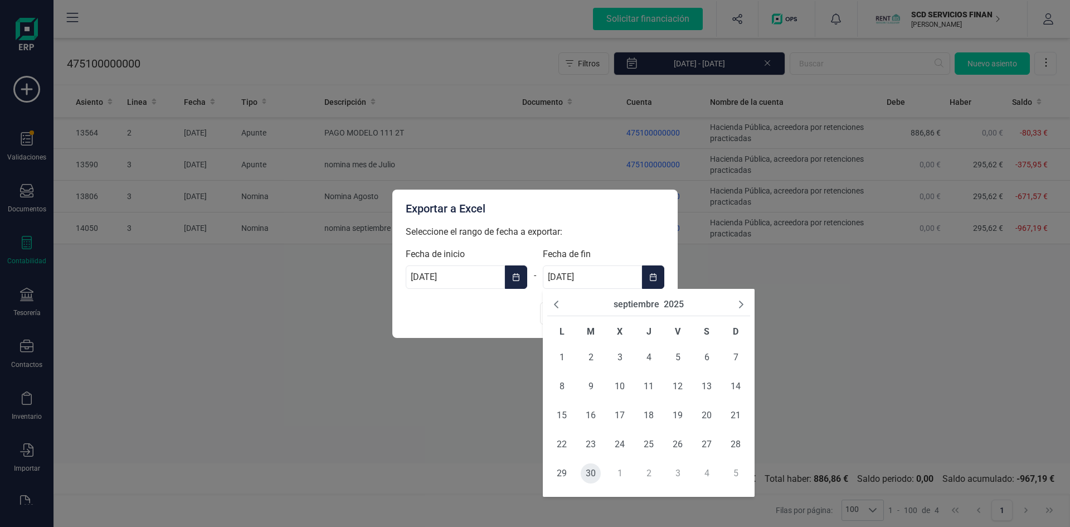
click at [586, 472] on span "30" at bounding box center [591, 473] width 20 height 20
type input "30/09/2025"
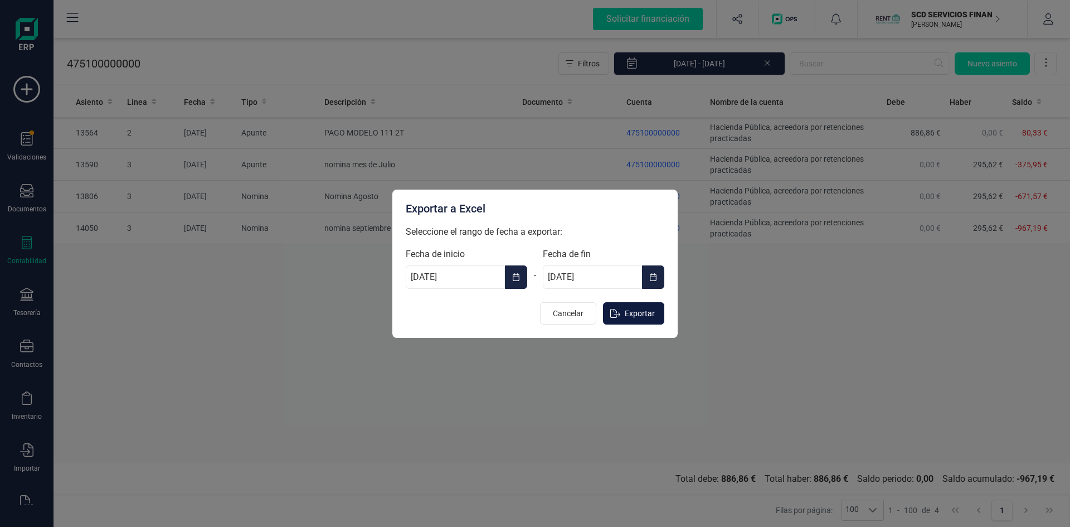
click at [650, 311] on span "Exportar" at bounding box center [640, 313] width 30 height 11
type input "01/01/2025"
type input "31/12/2025"
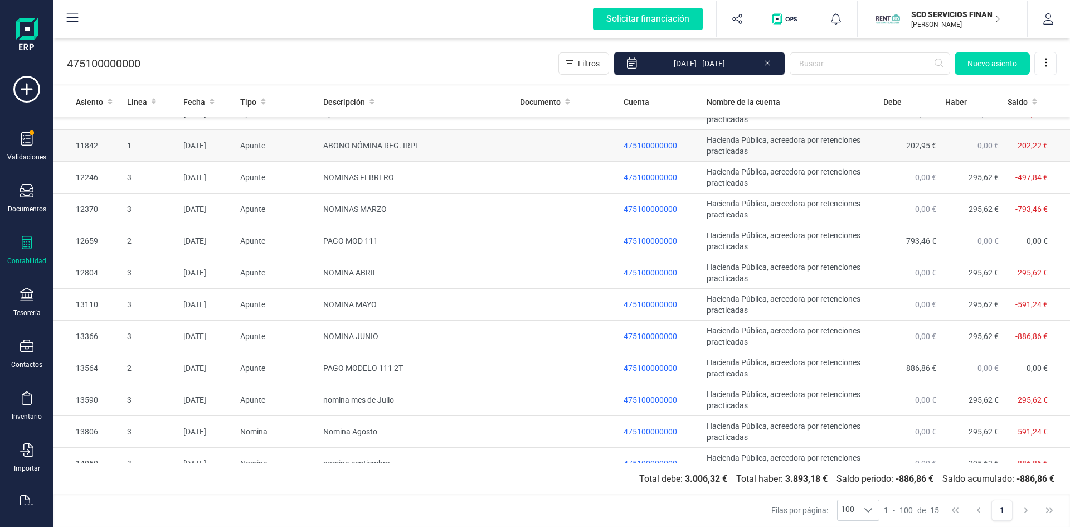
scroll to position [130, 0]
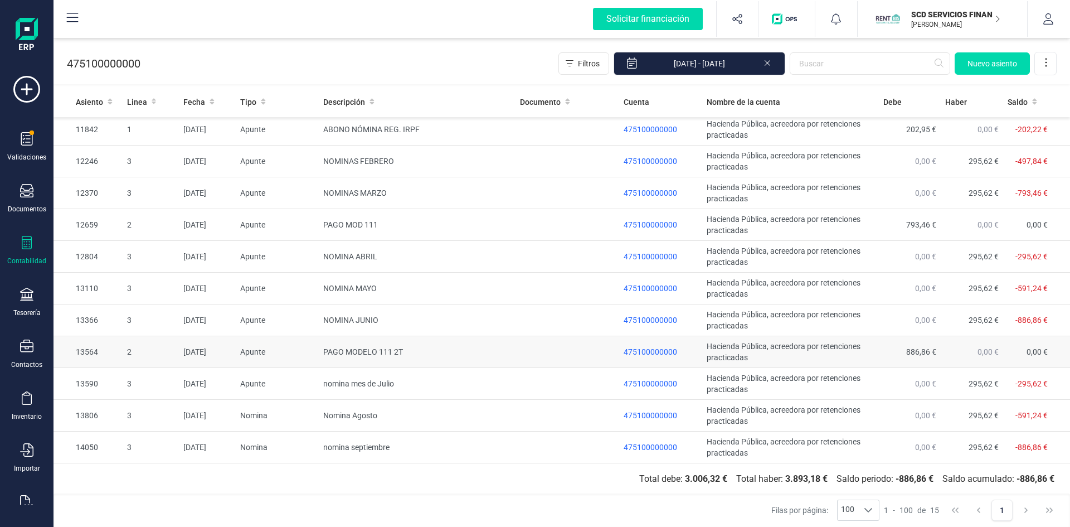
click at [954, 345] on td "0,00 €" at bounding box center [972, 352] width 62 height 32
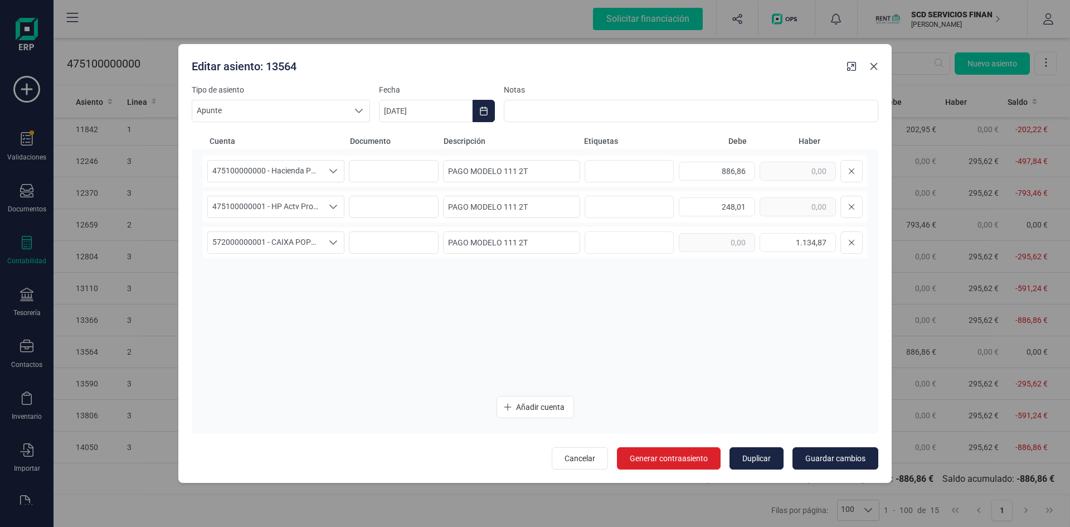
click at [879, 65] on button "Close" at bounding box center [874, 66] width 18 height 18
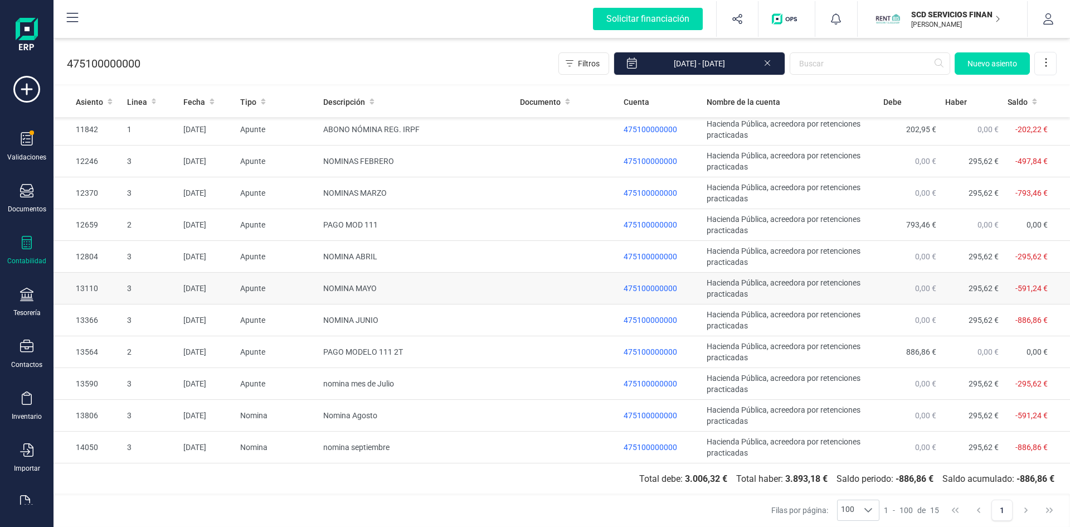
click at [614, 303] on td at bounding box center [568, 289] width 104 height 32
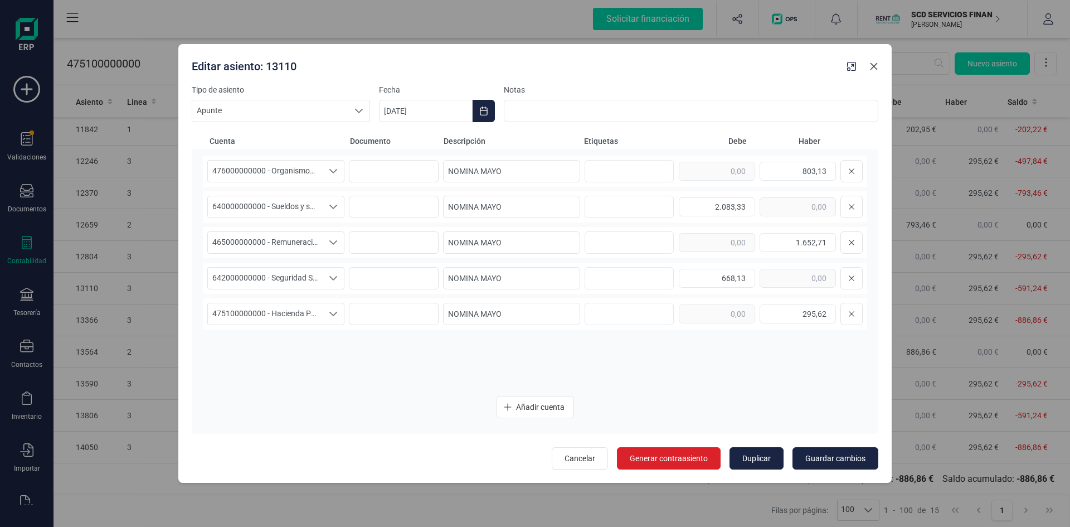
click at [875, 66] on icon "Close" at bounding box center [874, 65] width 7 height 7
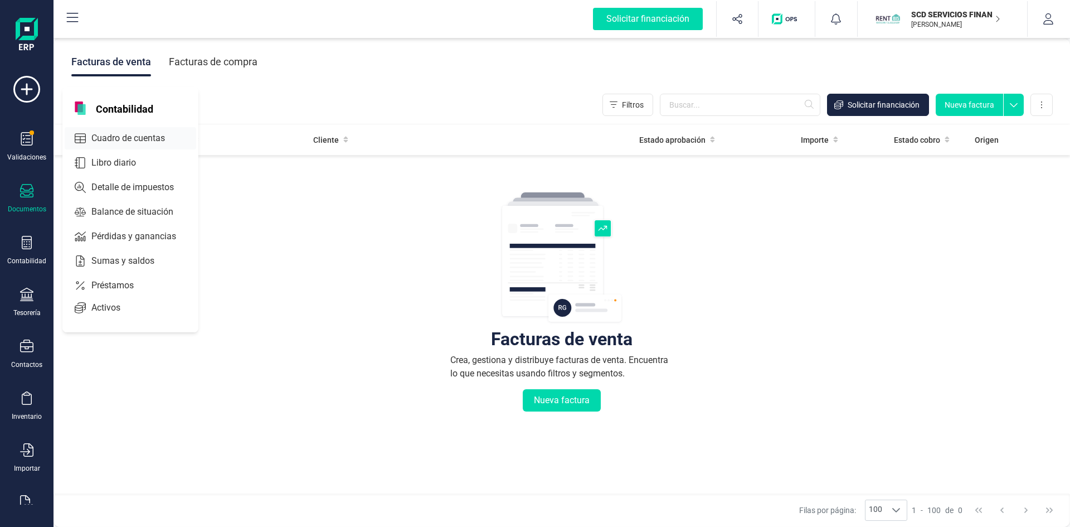
click at [159, 133] on span "Cuadro de cuentas" at bounding box center [136, 138] width 98 height 13
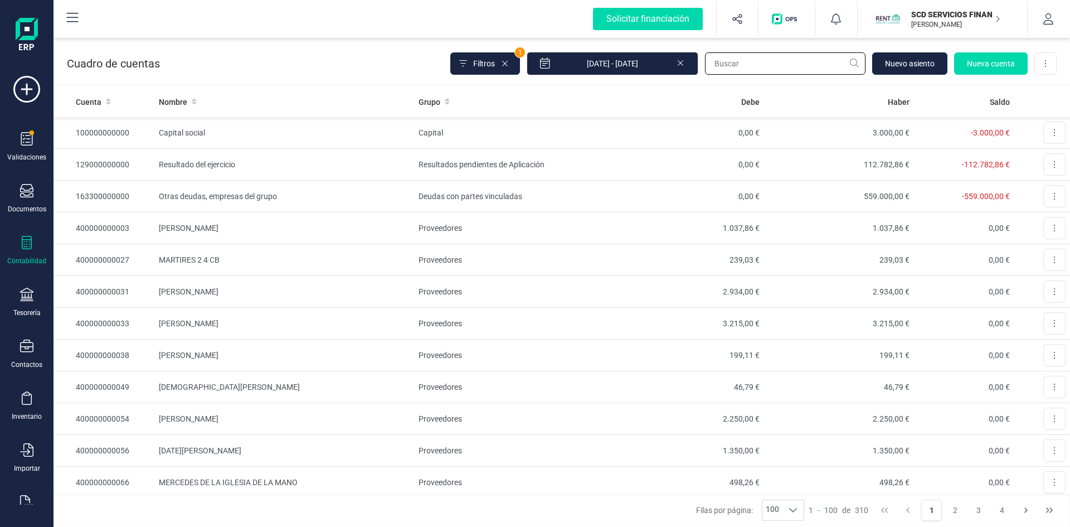
click at [759, 61] on input "text" at bounding box center [785, 63] width 161 height 22
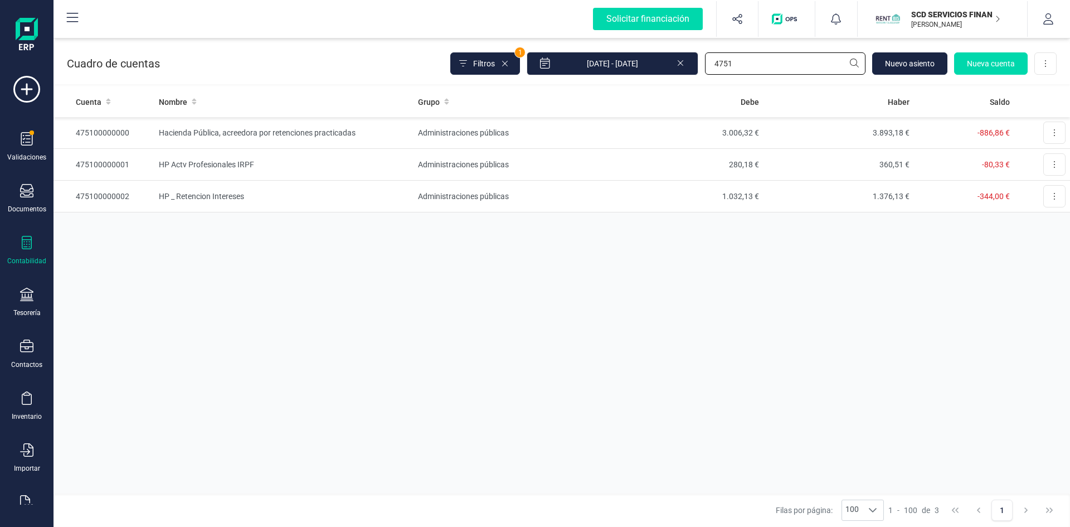
type input "4751"
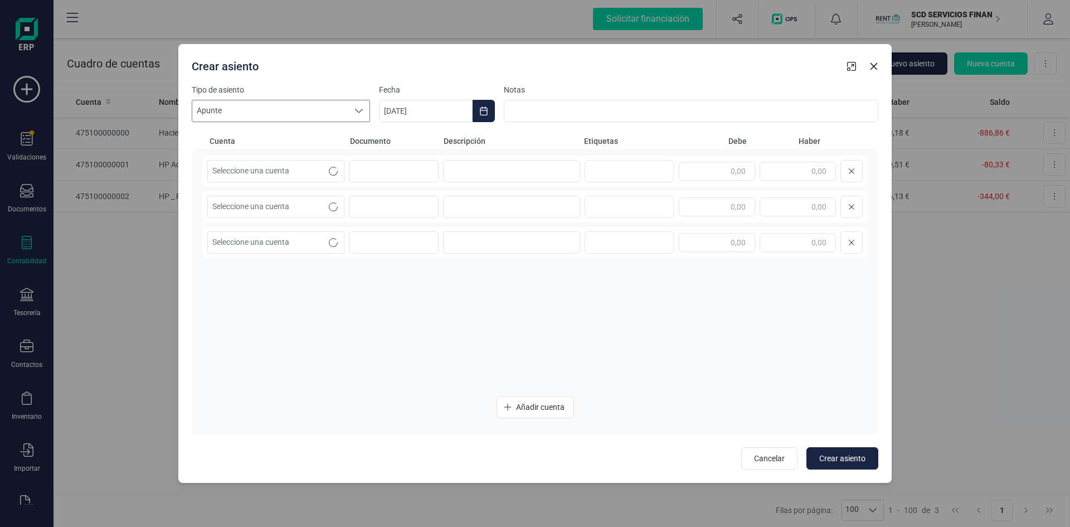
click at [303, 111] on span "Apunte" at bounding box center [270, 110] width 156 height 21
click at [323, 227] on li "Liquidacion de impuestos" at bounding box center [281, 219] width 178 height 20
click at [336, 171] on icon "Seleccione una cuenta" at bounding box center [333, 171] width 8 height 4
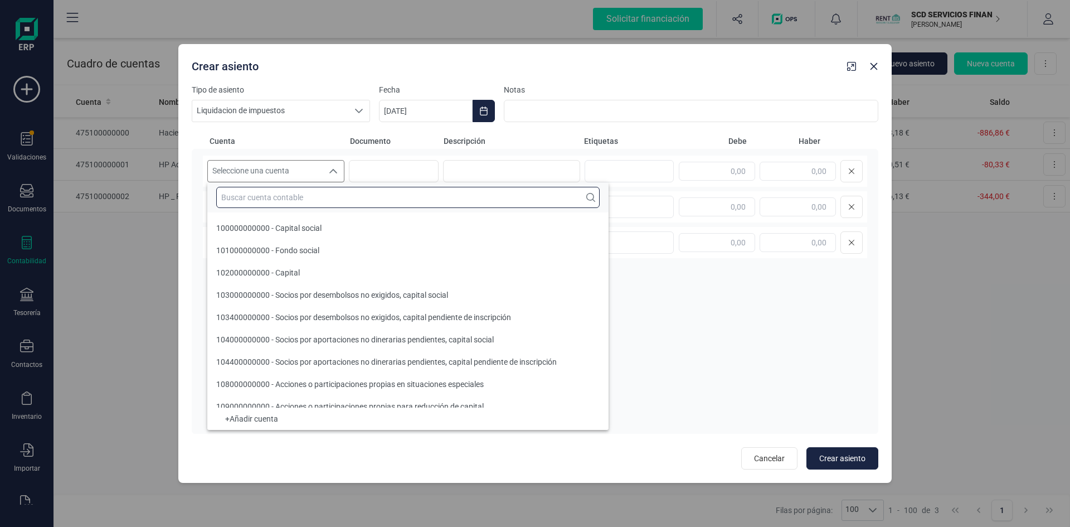
click at [310, 201] on input "text" at bounding box center [408, 197] width 384 height 21
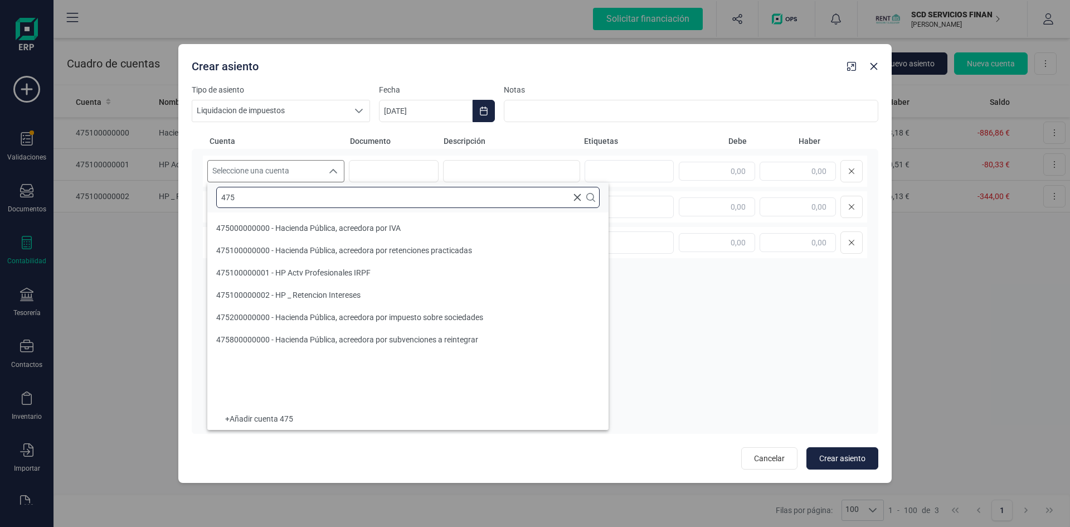
scroll to position [0, 0]
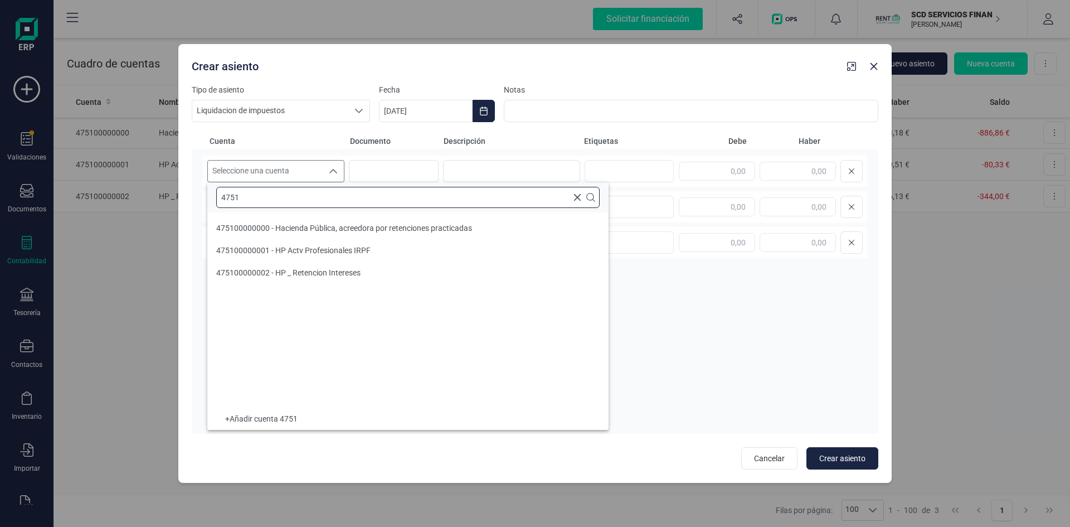
type input "4751"
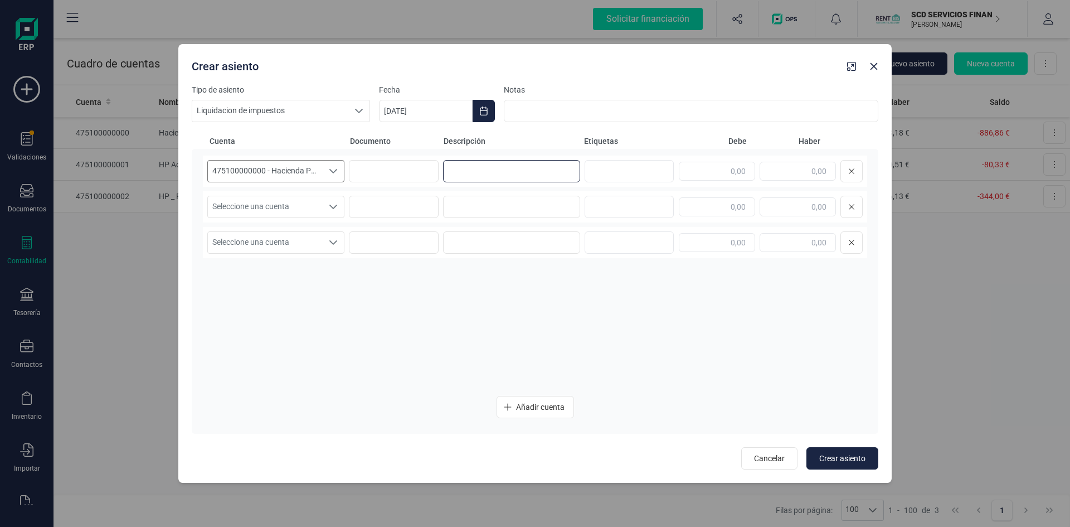
click at [460, 178] on input at bounding box center [511, 171] width 137 height 22
type input "p"
type input "PAGO MODELO 111 3T"
type input "886,86"
click at [331, 210] on icon "Seleccione una cuenta" at bounding box center [333, 206] width 9 height 9
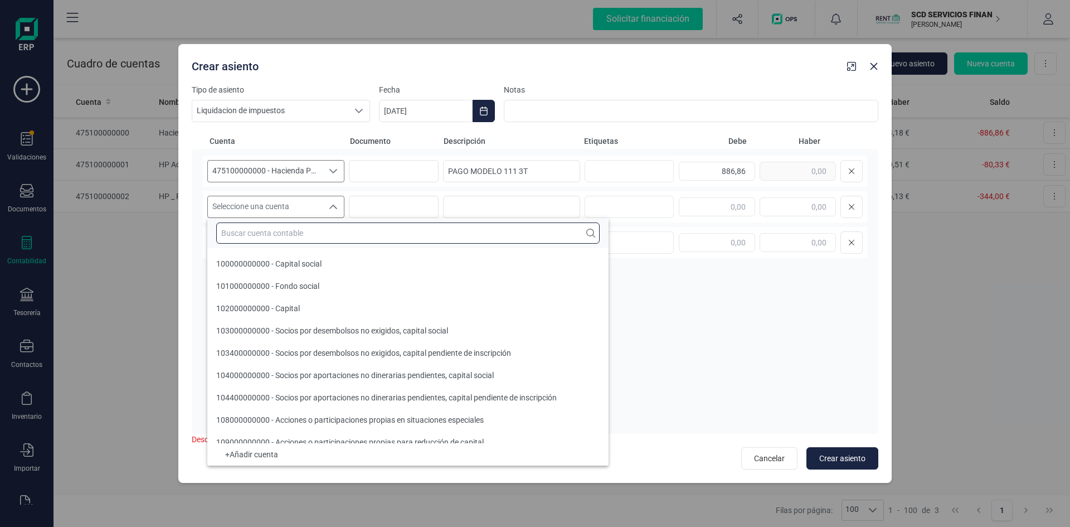
click at [275, 235] on input "text" at bounding box center [408, 232] width 384 height 21
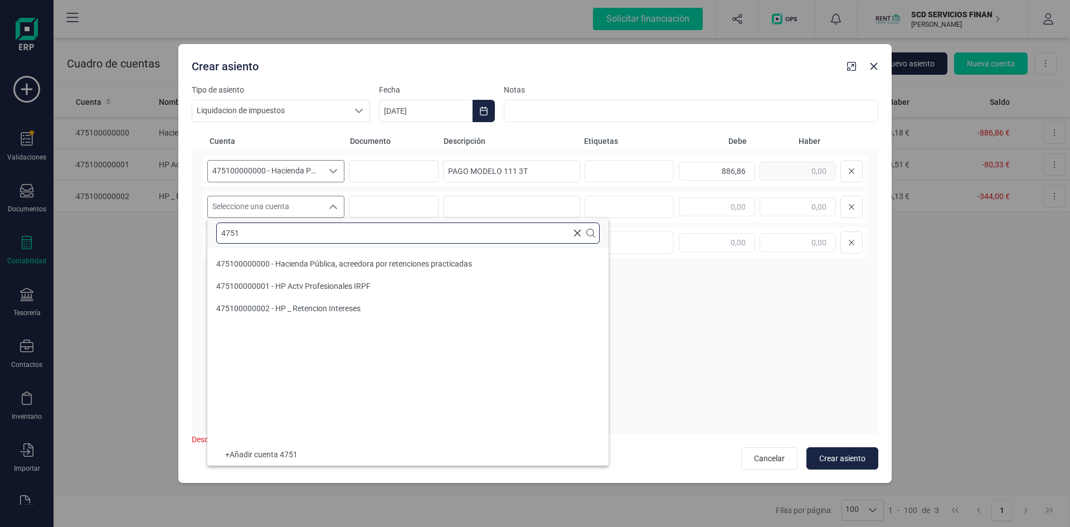
type input "4751"
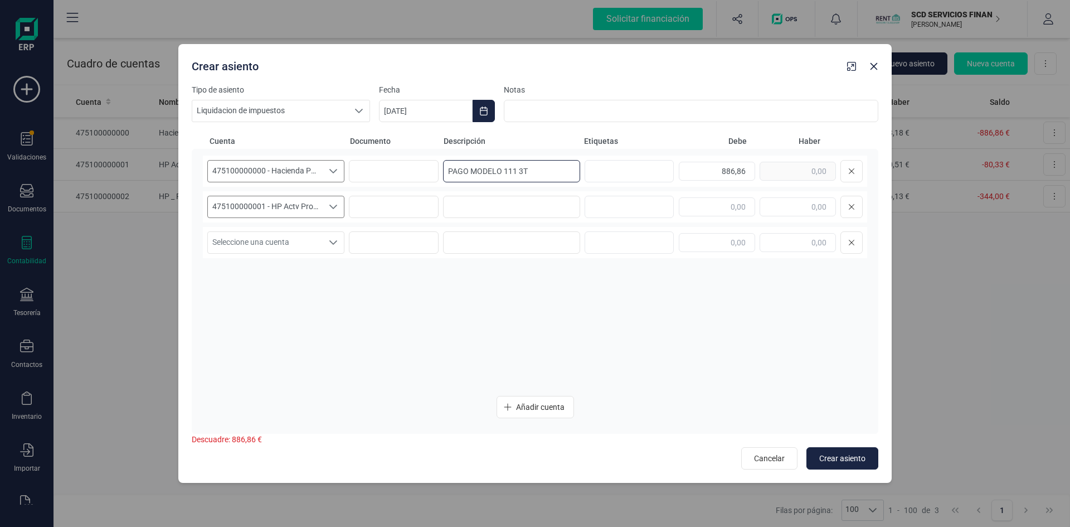
drag, startPoint x: 555, startPoint y: 173, endPoint x: 342, endPoint y: 179, distance: 213.0
click at [342, 179] on div "475100000000 - Hacienda Pública, acreedora por retenciones practicadas 47510000…" at bounding box center [535, 171] width 664 height 31
click at [468, 206] on input at bounding box center [511, 207] width 137 height 22
paste input "PAGO MODELO 111 3T"
type input "PAGO MODELO 111 3T"
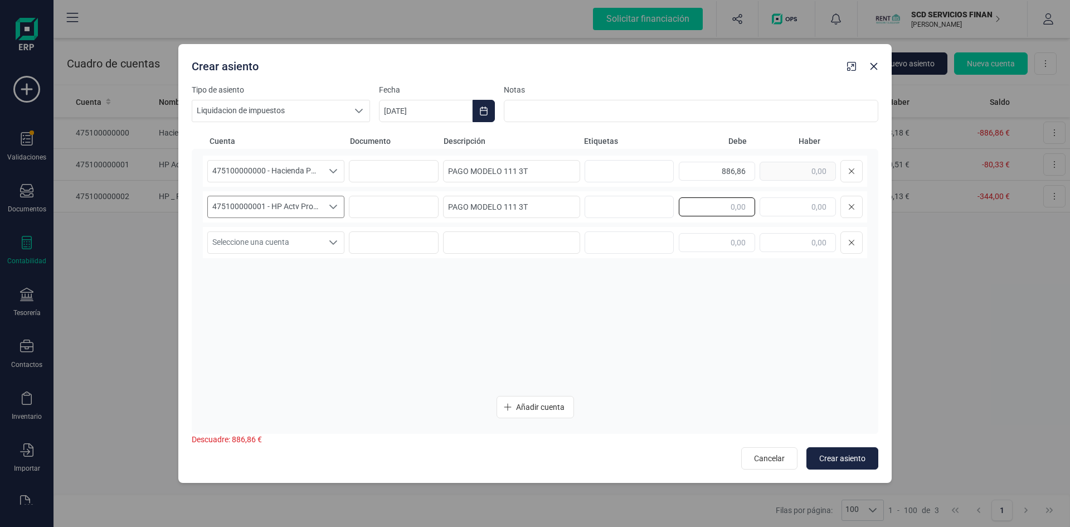
click at [717, 202] on input "text" at bounding box center [717, 206] width 76 height 19
type input "80,33"
click at [284, 246] on span "Seleccione una cuenta" at bounding box center [265, 242] width 115 height 21
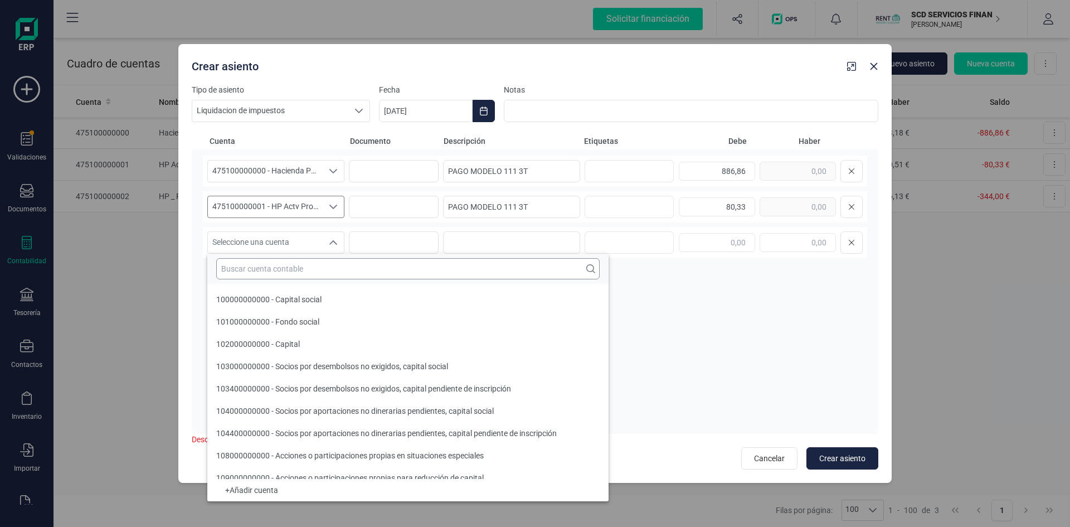
click at [289, 276] on input "text" at bounding box center [408, 268] width 384 height 21
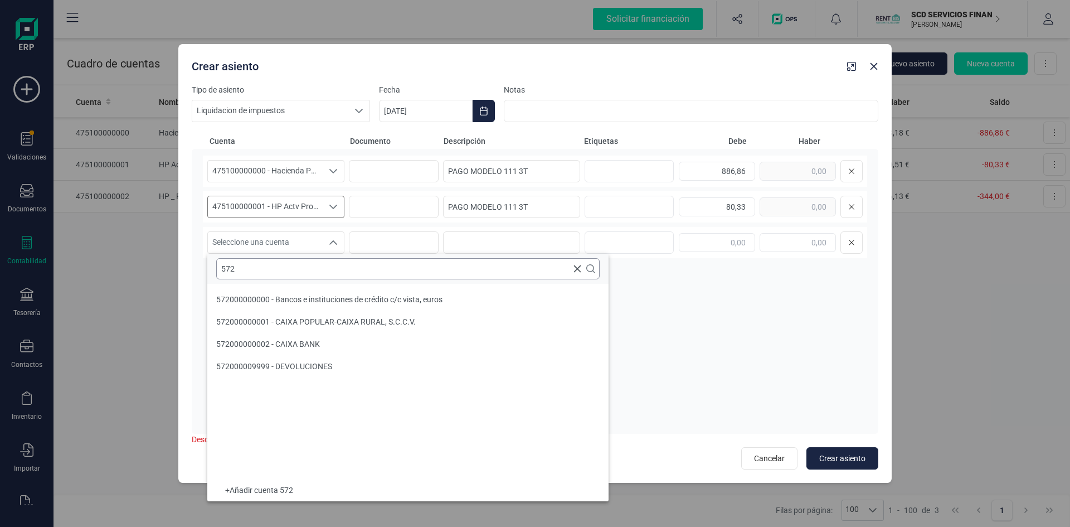
type input "572."
click at [253, 239] on span "Seleccione una cuenta" at bounding box center [265, 242] width 115 height 21
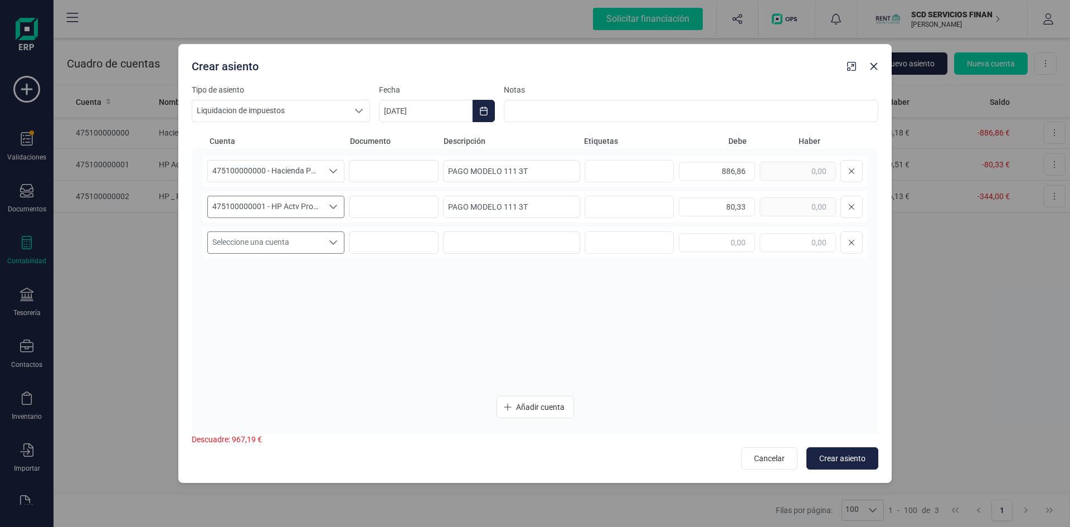
click at [258, 241] on span "Seleccione una cuenta" at bounding box center [265, 242] width 115 height 21
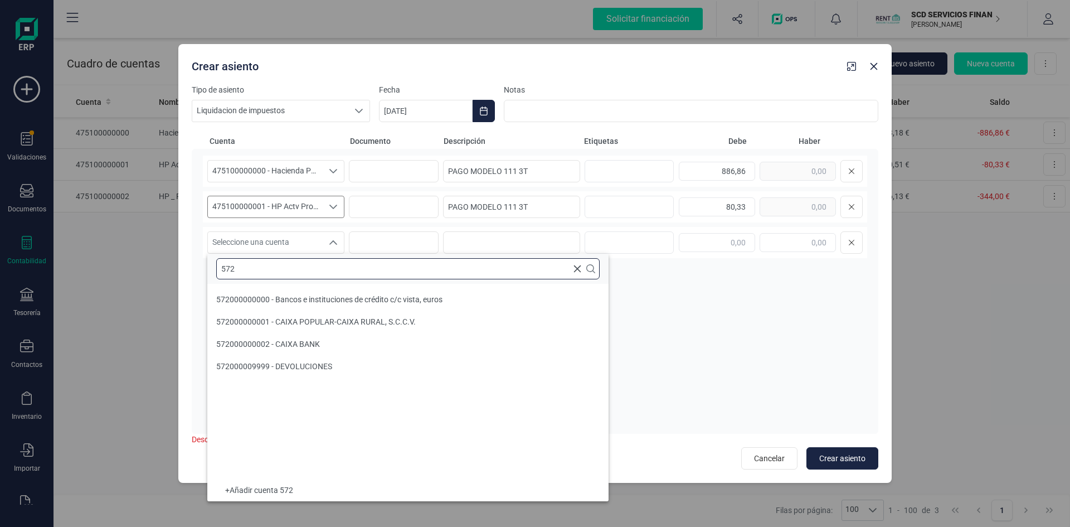
type input "572"
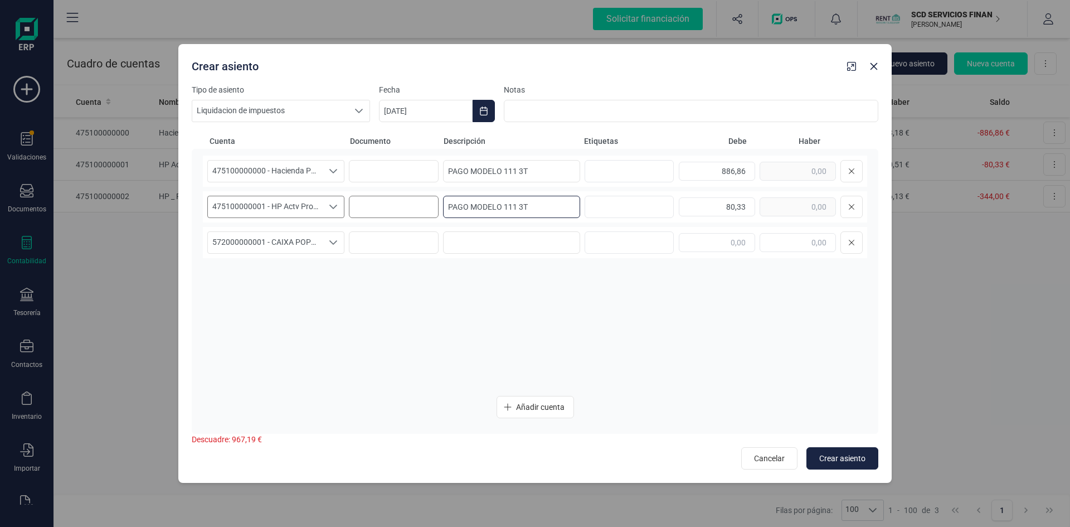
drag, startPoint x: 532, startPoint y: 205, endPoint x: 431, endPoint y: 201, distance: 101.0
click at [431, 201] on div "475100000001 - HP Actv Profesionales IRPF 475100000001 - HP Actv Profesionales …" at bounding box center [535, 206] width 664 height 31
click at [536, 245] on input at bounding box center [511, 242] width 137 height 22
paste input "PAGO MODELO 111 3T"
type input "PAGO MODELO 111 3T"
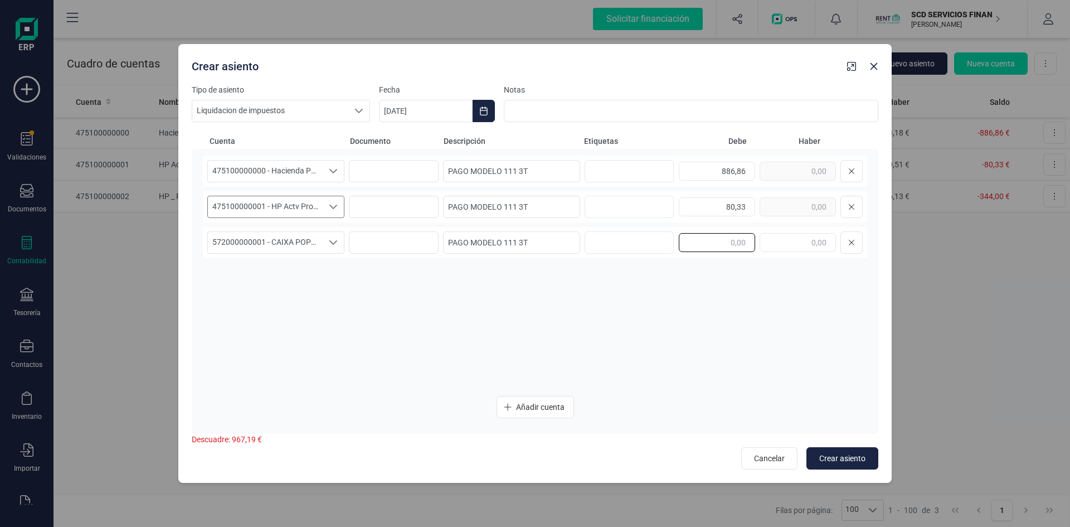
click at [724, 246] on input "text" at bounding box center [717, 242] width 76 height 19
click at [785, 248] on input "text" at bounding box center [798, 242] width 76 height 19
click at [792, 244] on input "text" at bounding box center [798, 242] width 76 height 19
type input "967,19"
click at [479, 111] on icon "Choose Date" at bounding box center [483, 110] width 9 height 9
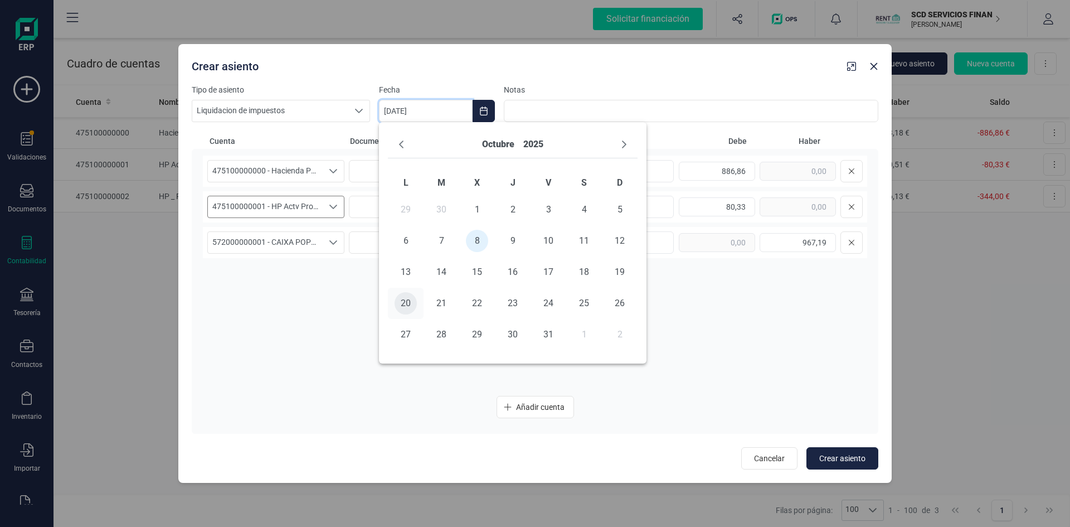
click at [408, 301] on span "20" at bounding box center [406, 303] width 22 height 22
type input "20/10/2025"
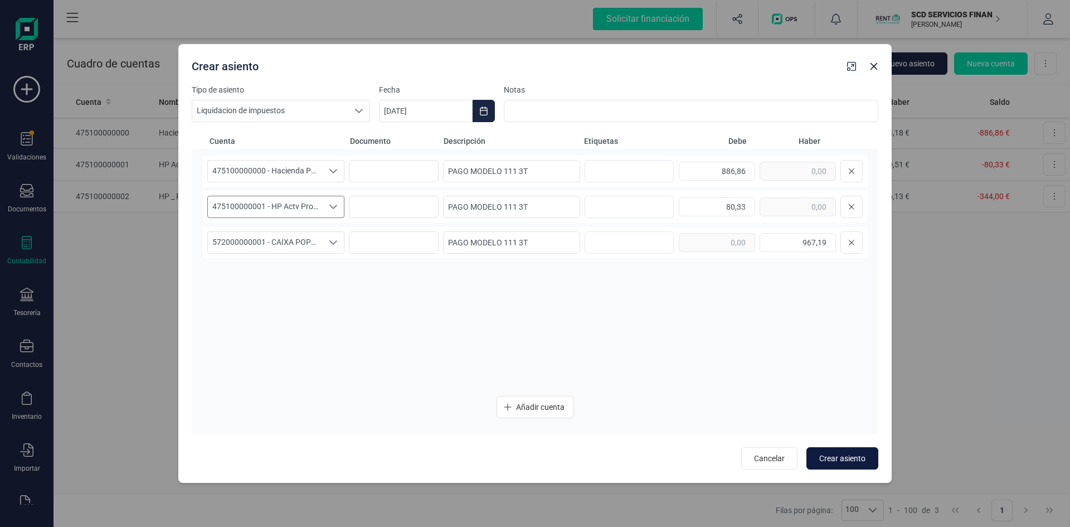
click at [847, 455] on span "Crear asiento" at bounding box center [842, 458] width 46 height 11
click at [755, 454] on span "Cancelar" at bounding box center [769, 458] width 31 height 11
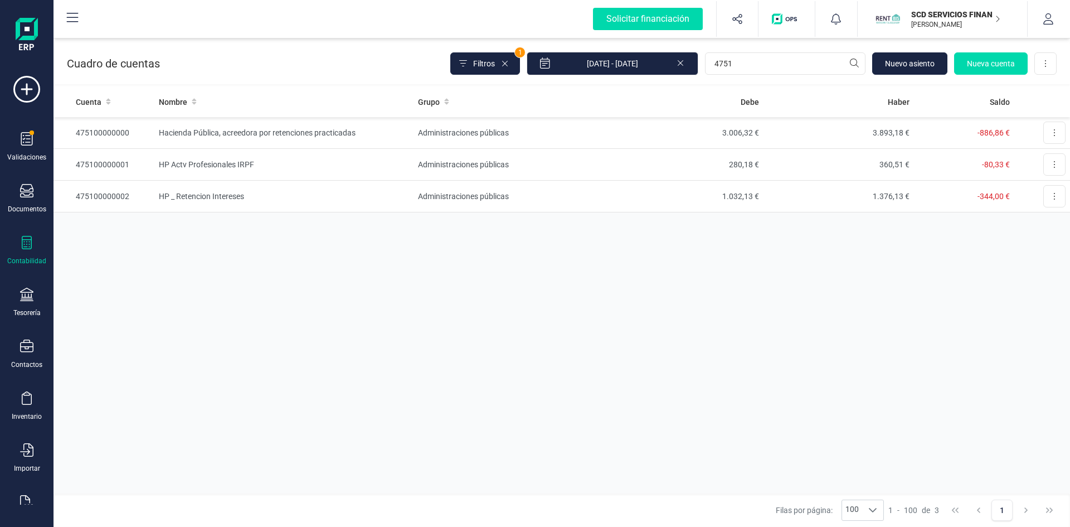
drag, startPoint x: 971, startPoint y: 16, endPoint x: 844, endPoint y: 176, distance: 204.4
click at [971, 16] on p "SCD SERVICIOS FINANCIEROS SL" at bounding box center [955, 14] width 89 height 11
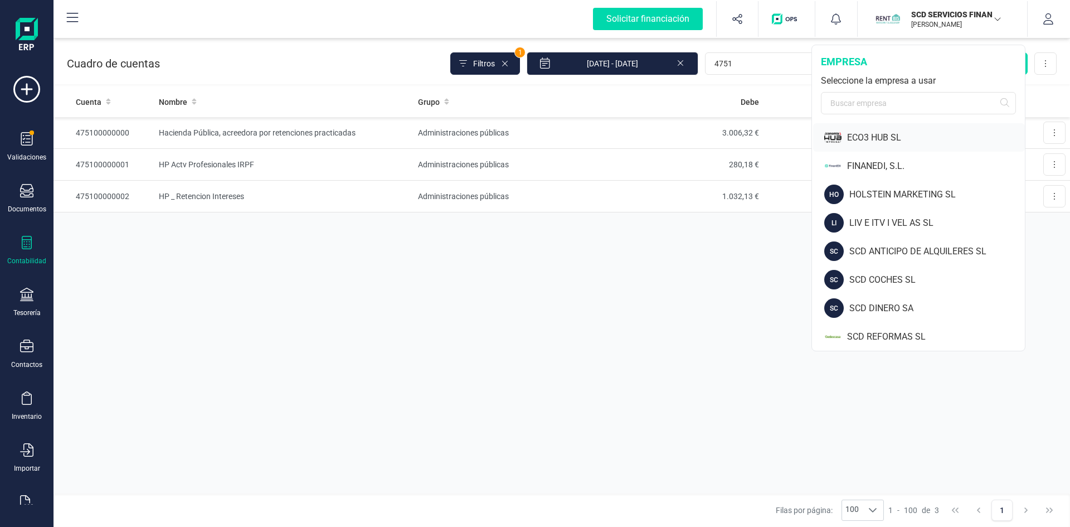
click at [861, 138] on div "ECO3 HUB SL" at bounding box center [936, 137] width 178 height 13
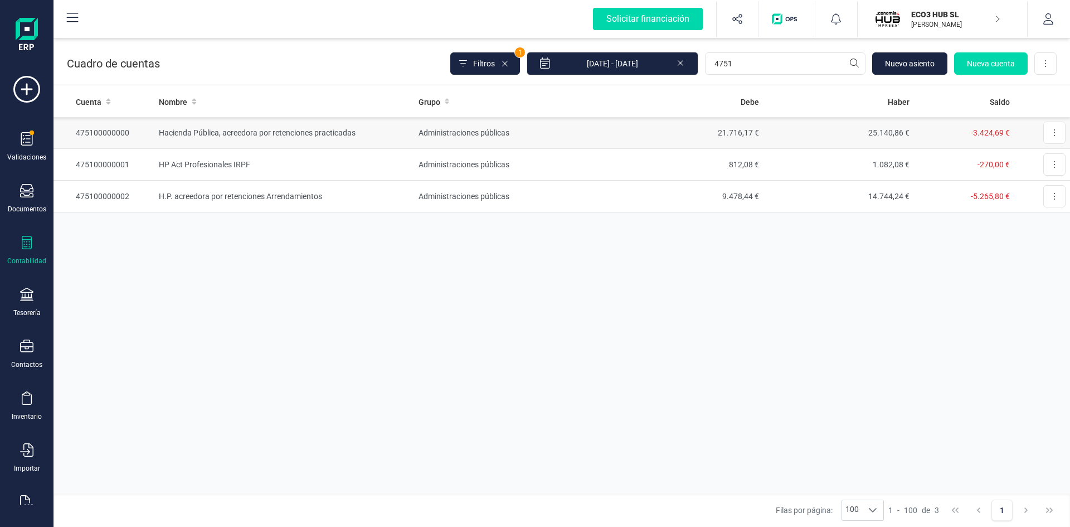
click at [118, 134] on td "475100000000" at bounding box center [104, 133] width 101 height 32
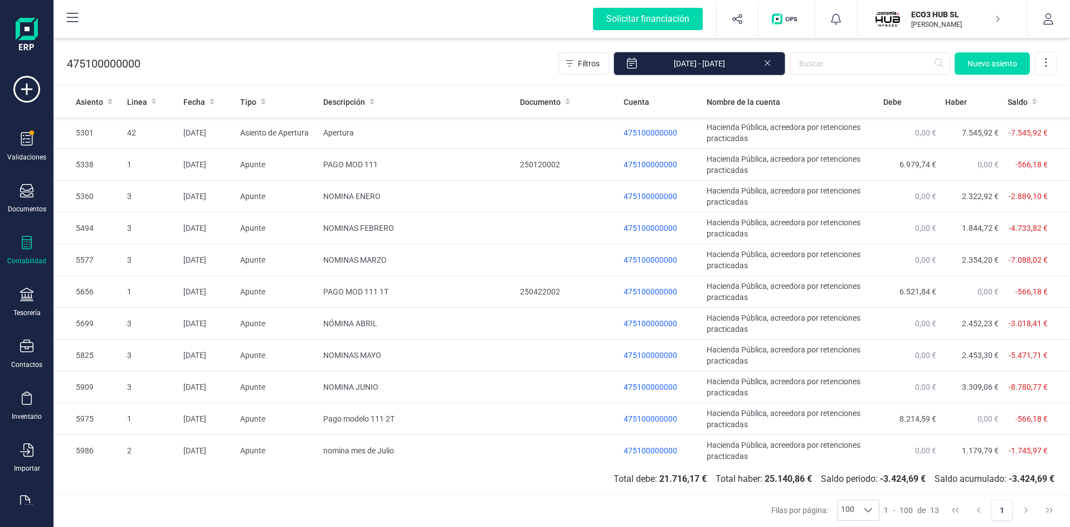
click at [727, 67] on input "01/01/2025 - 08/10/2025" at bounding box center [700, 63] width 172 height 23
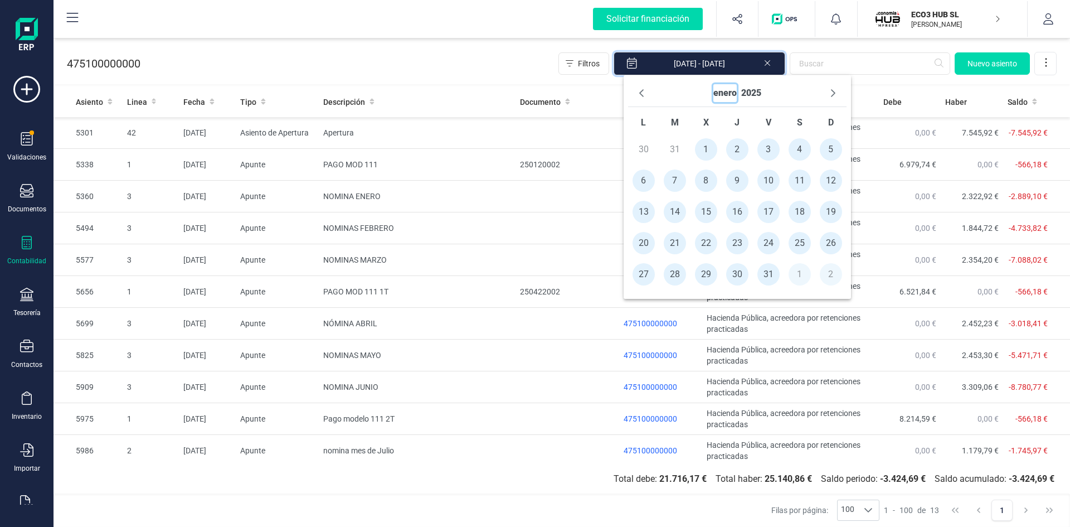
click at [721, 93] on button "enero" at bounding box center [725, 93] width 23 height 18
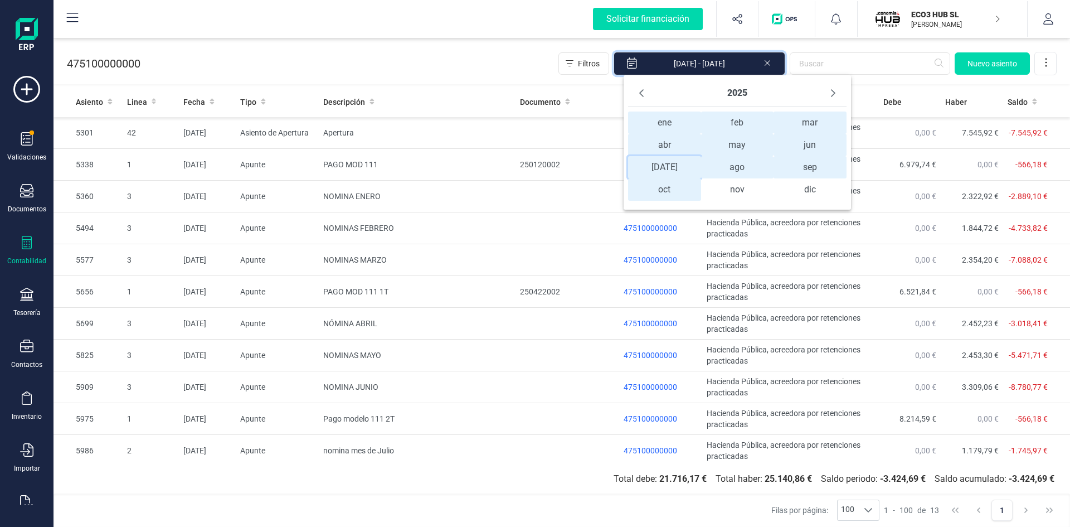
click at [667, 164] on span "jul jul" at bounding box center [664, 167] width 73 height 22
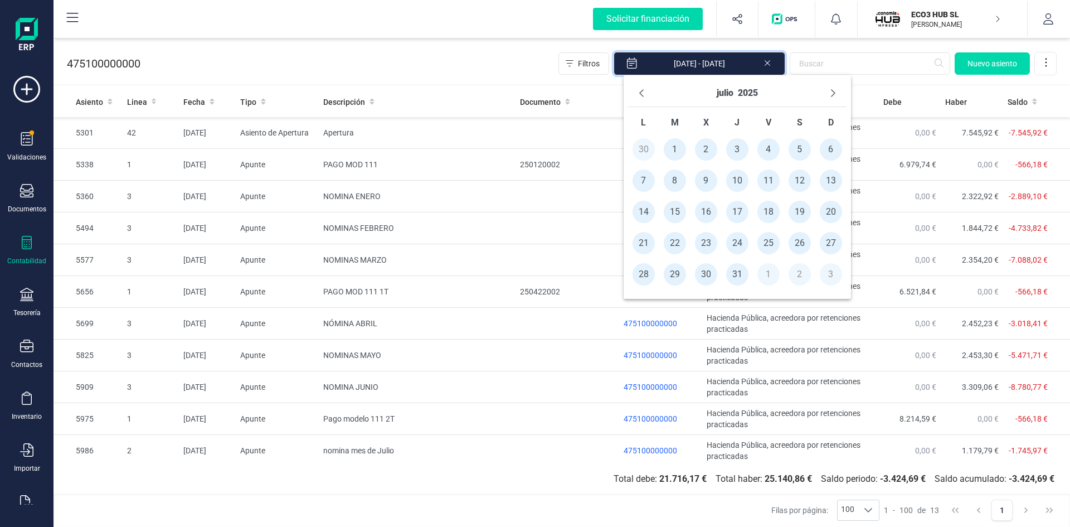
click at [673, 153] on span "1" at bounding box center [675, 149] width 22 height 22
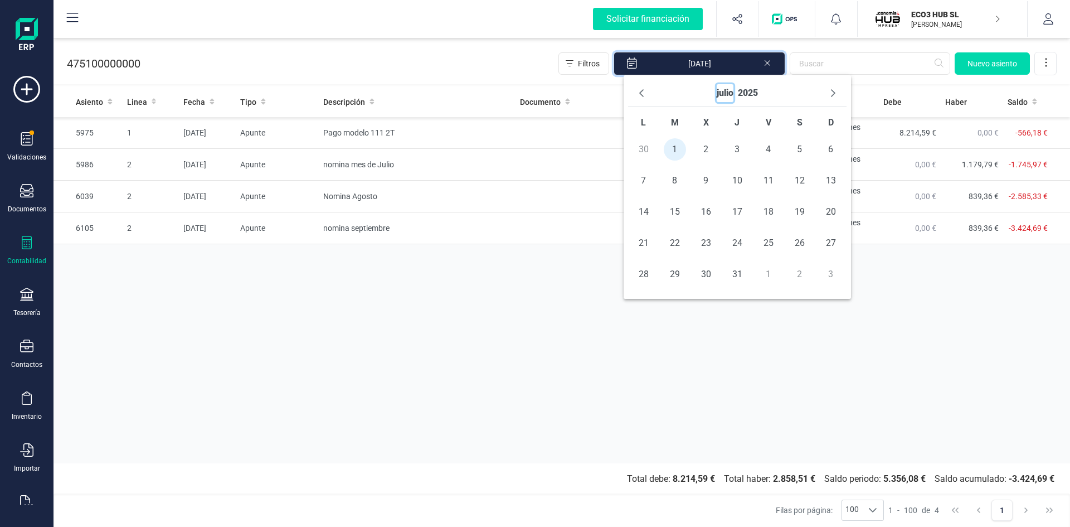
click at [725, 92] on button "julio" at bounding box center [725, 93] width 17 height 18
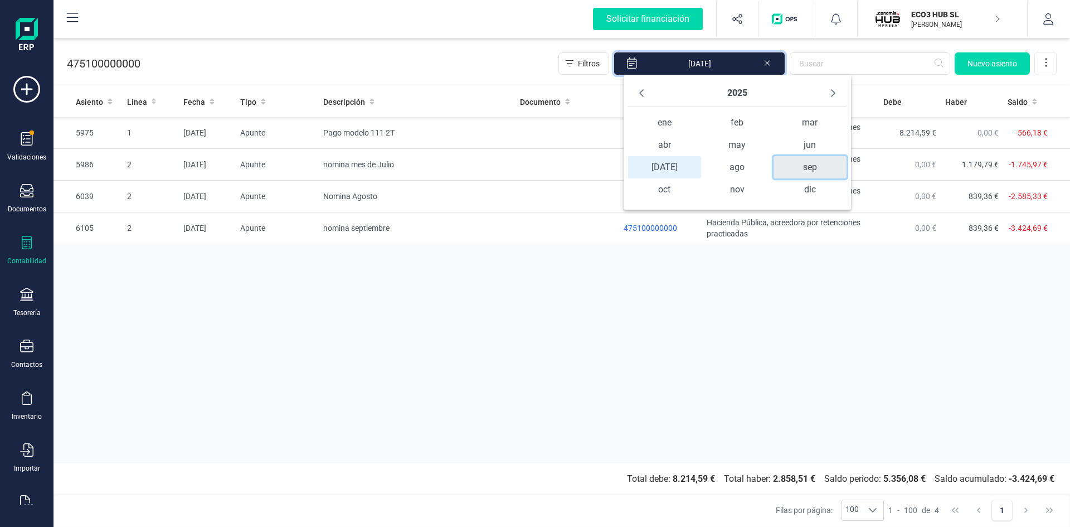
click at [802, 159] on span "sep" at bounding box center [810, 167] width 73 height 22
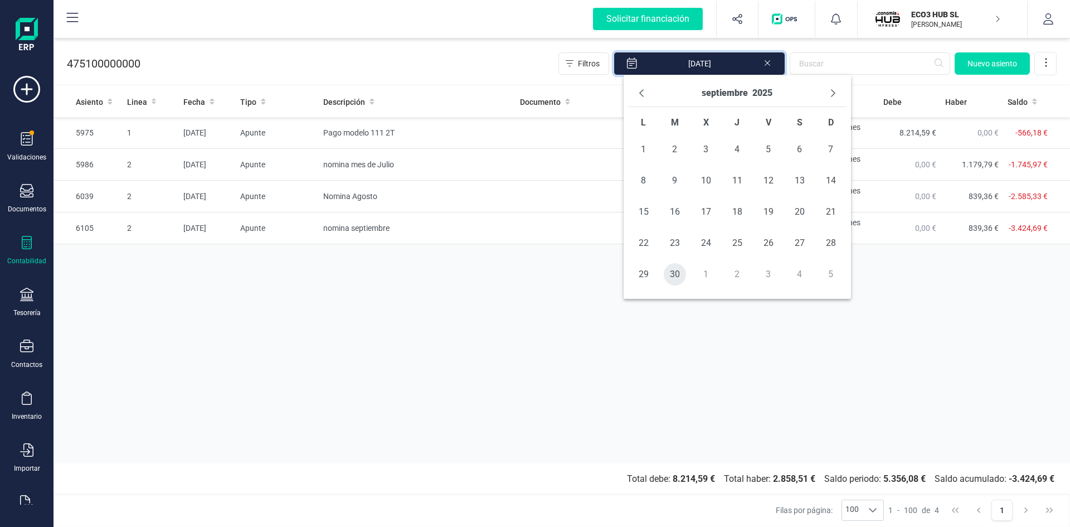
click at [672, 273] on span "30" at bounding box center [675, 274] width 22 height 22
type input "01/07/2025 - 30/09/2025"
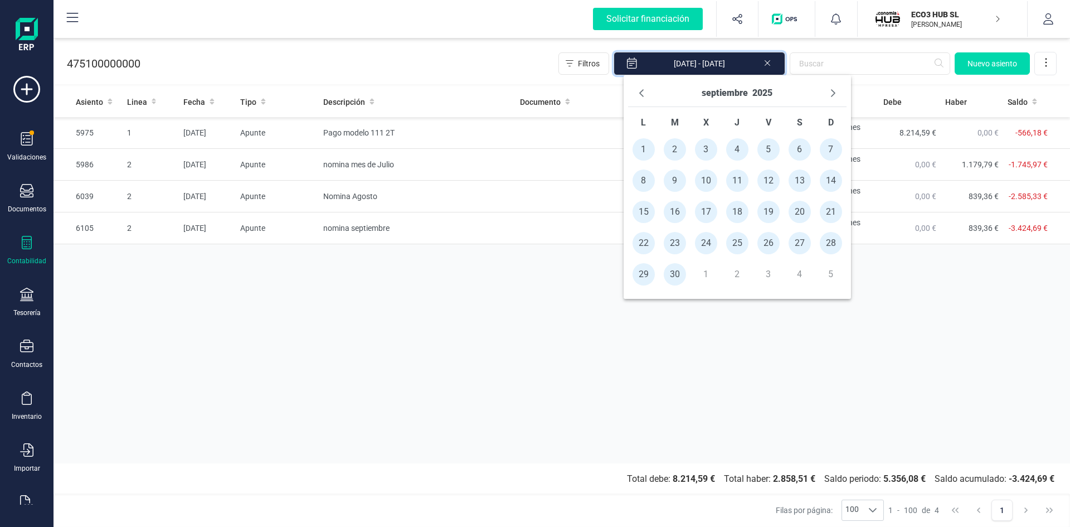
click at [923, 334] on div "Asiento Linea Fecha Tipo Descripción Documento Cuenta Nombre de la cuenta Debe …" at bounding box center [562, 274] width 1017 height 377
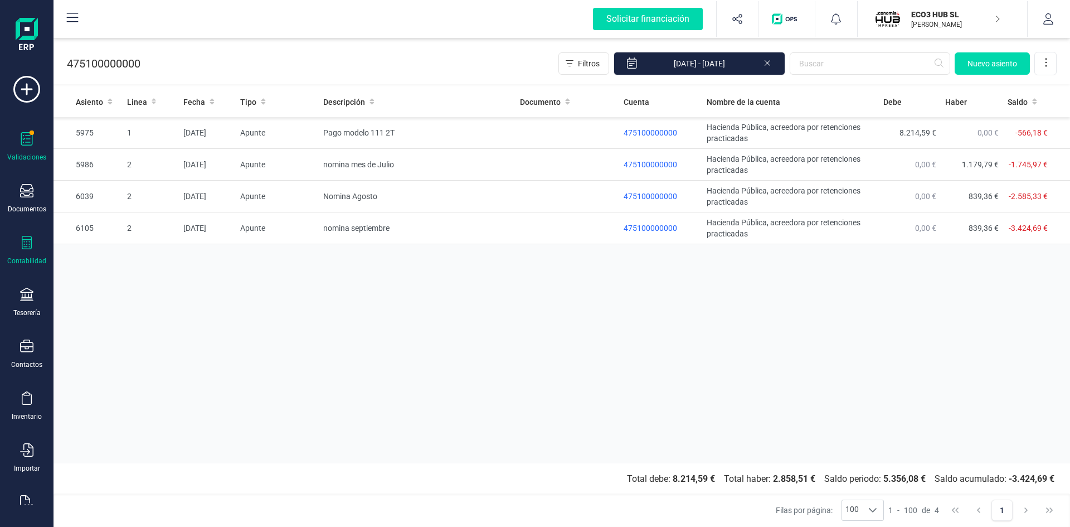
click at [31, 147] on div at bounding box center [26, 140] width 13 height 16
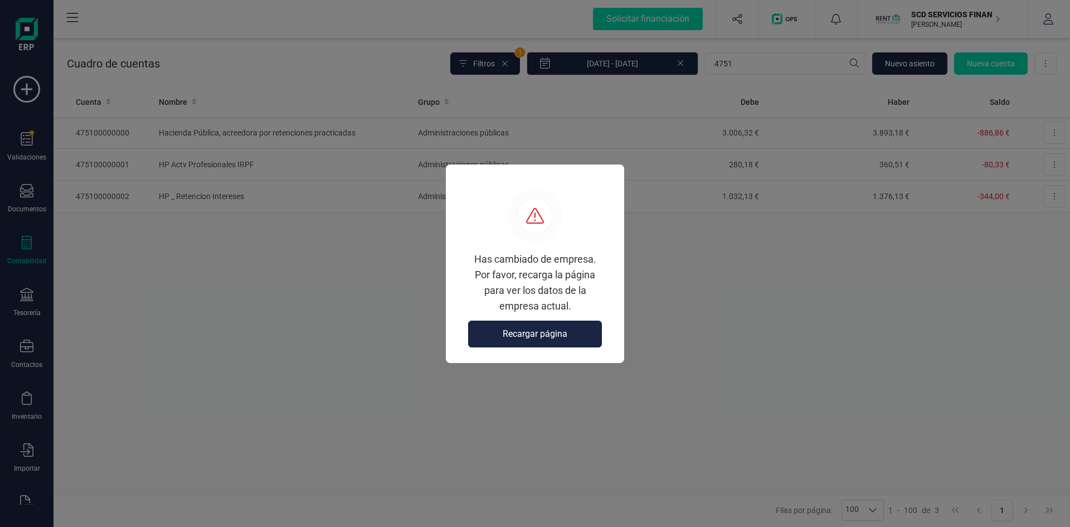
click at [514, 341] on button "Recargar página" at bounding box center [535, 334] width 134 height 27
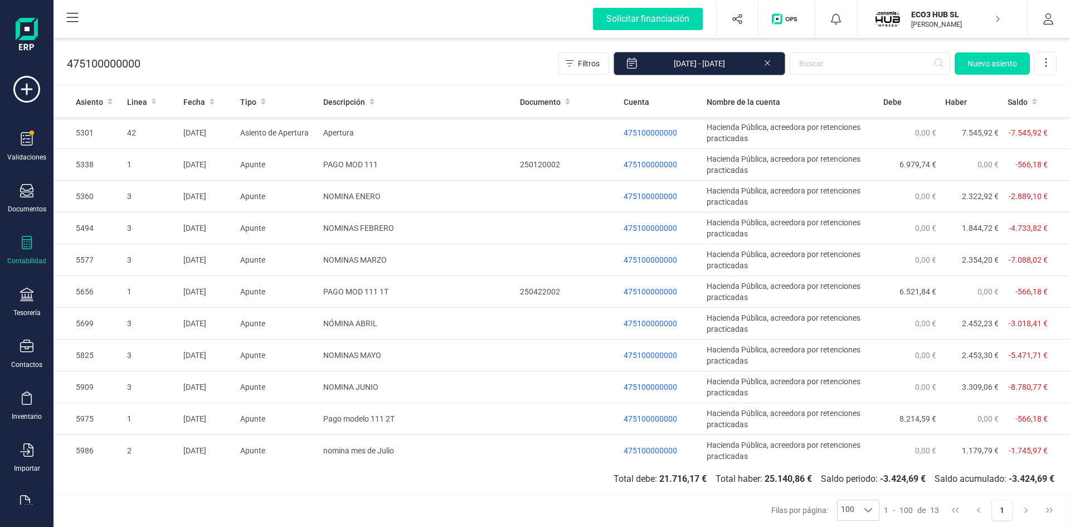
click at [728, 66] on input "01/01/2025 - 08/10/2025" at bounding box center [700, 63] width 172 height 23
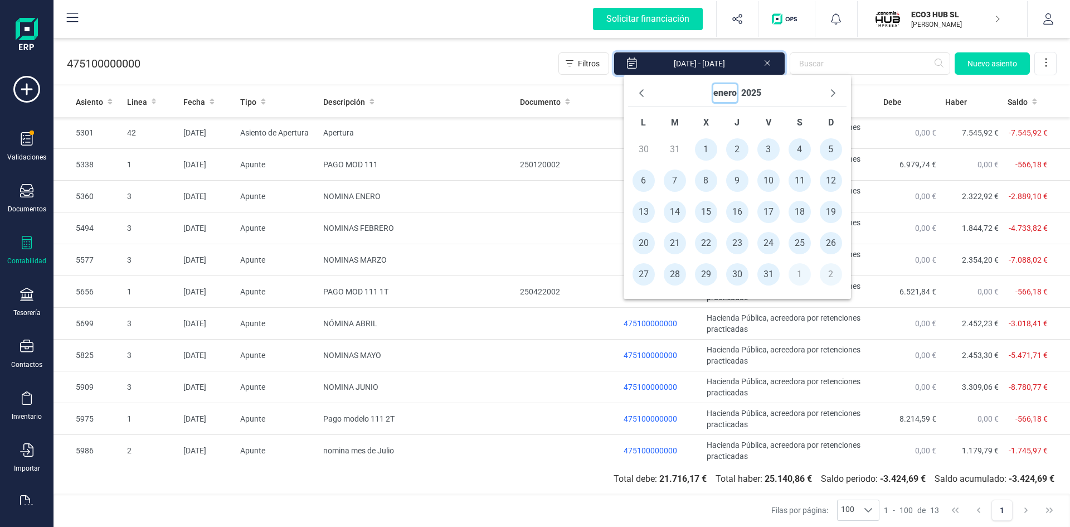
click at [725, 96] on button "enero" at bounding box center [725, 93] width 23 height 18
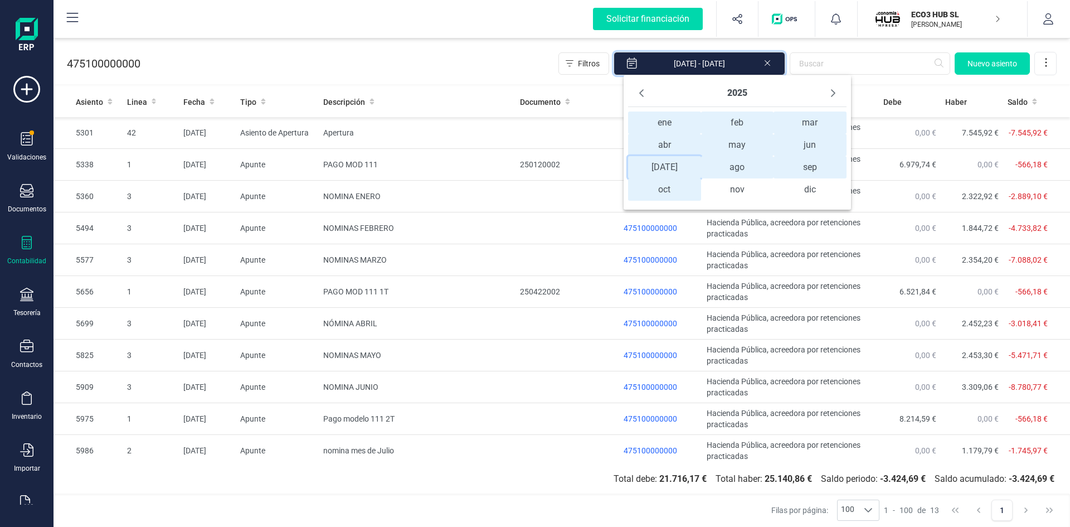
click at [667, 168] on span "jul jul" at bounding box center [664, 167] width 73 height 22
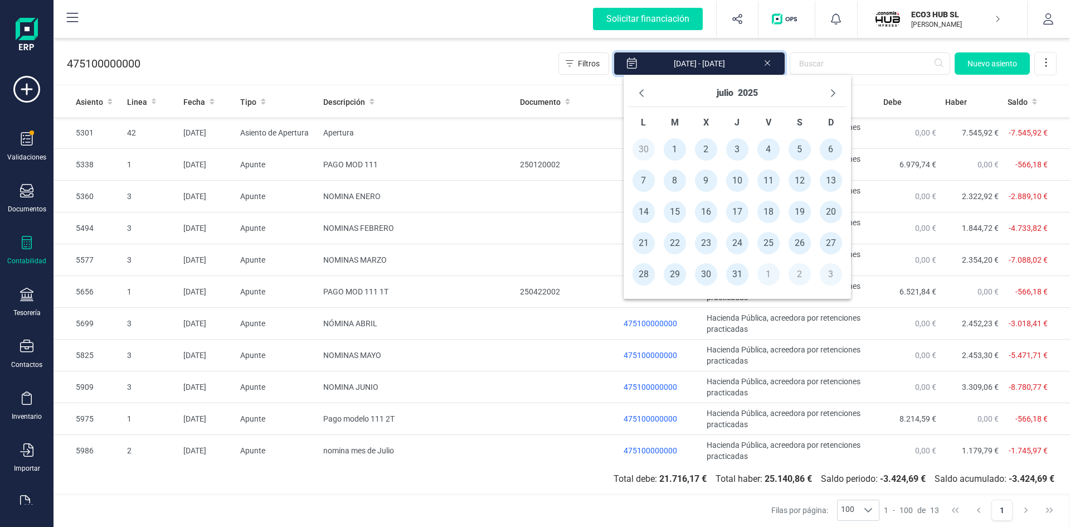
click at [680, 148] on span "1" at bounding box center [675, 149] width 22 height 22
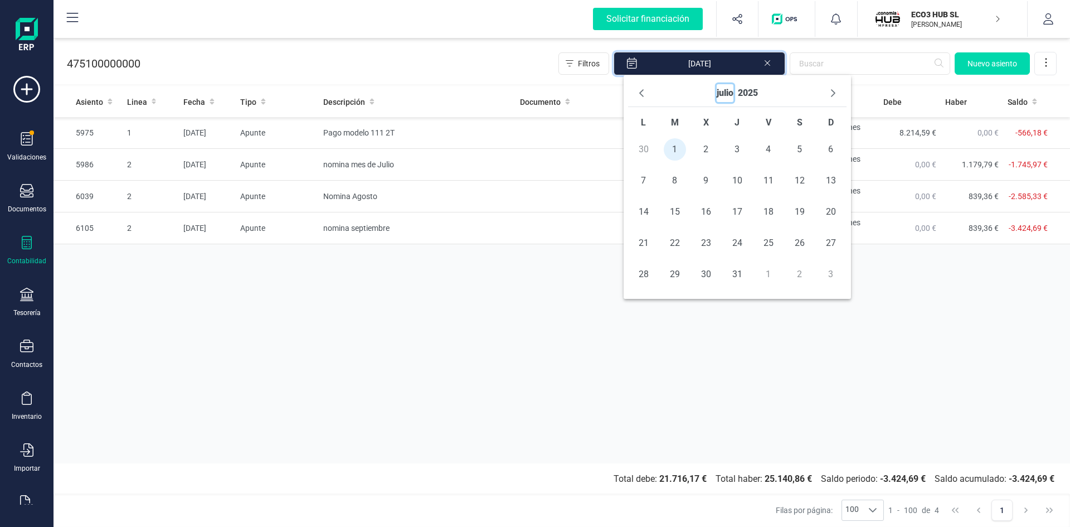
click at [729, 90] on button "julio" at bounding box center [725, 93] width 17 height 18
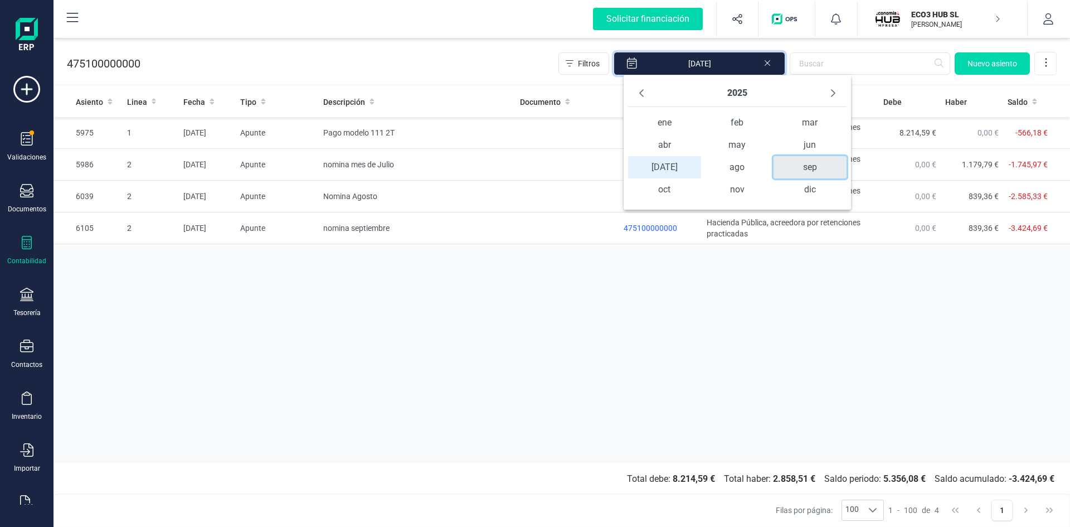
click at [795, 168] on span "sep" at bounding box center [810, 167] width 73 height 22
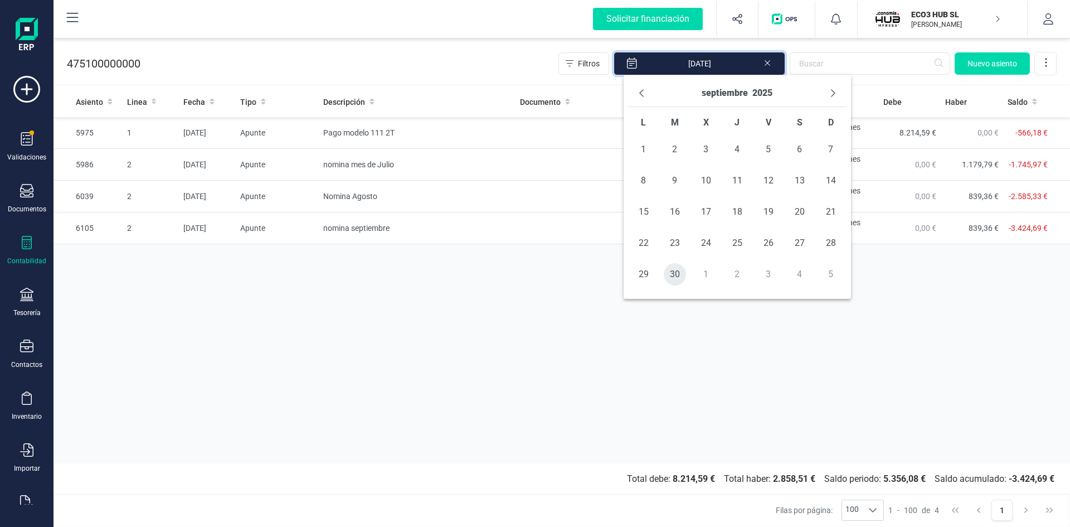
click at [678, 273] on span "30" at bounding box center [675, 274] width 22 height 22
type input "01/07/2025 - 30/09/2025"
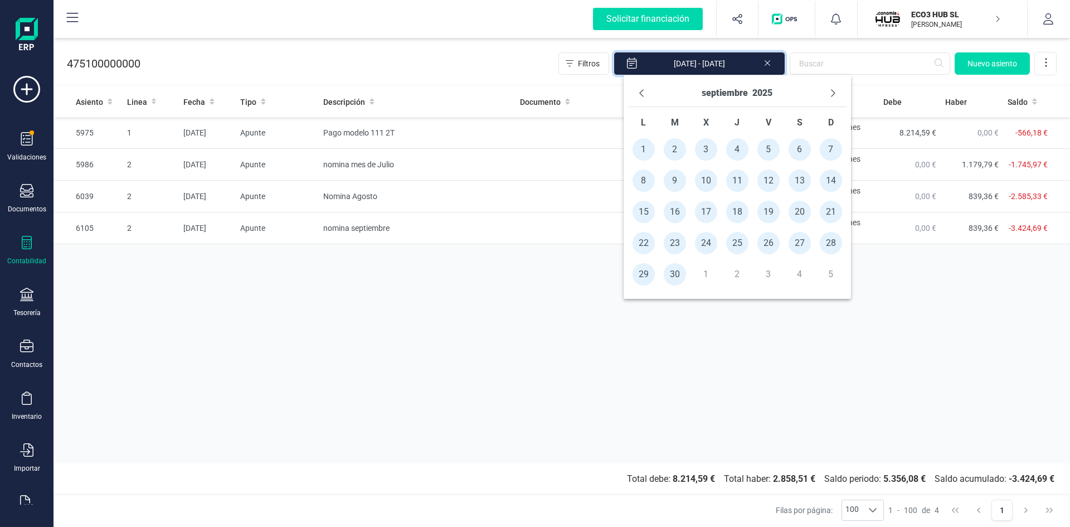
click at [933, 307] on div "Asiento Linea Fecha Tipo Descripción Documento Cuenta Nombre de la cuenta Debe …" at bounding box center [562, 274] width 1017 height 377
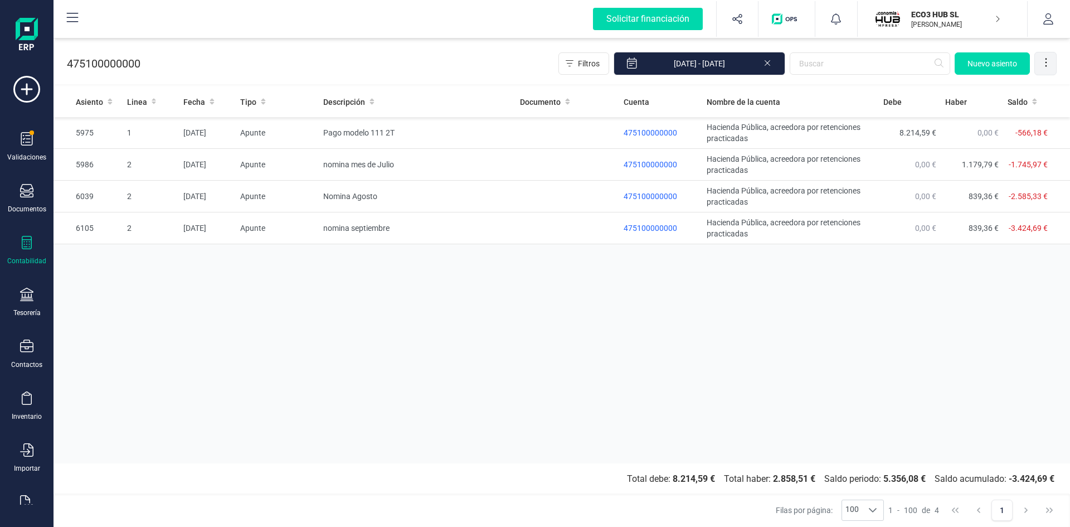
click at [1049, 62] on icon at bounding box center [1046, 62] width 11 height 11
click at [980, 90] on span "Exportar Excel" at bounding box center [1008, 90] width 80 height 9
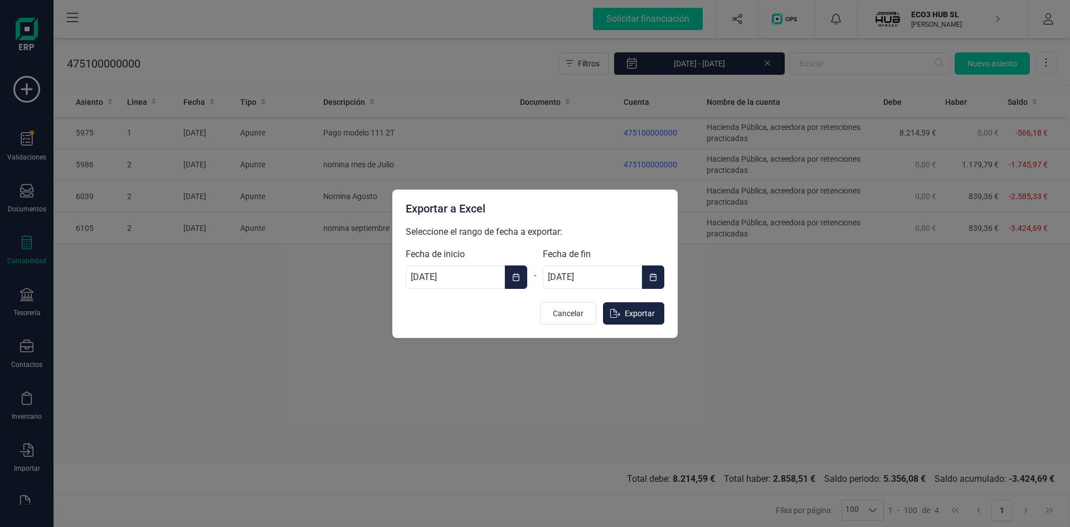
click at [510, 275] on button "Choose Date" at bounding box center [516, 276] width 22 height 23
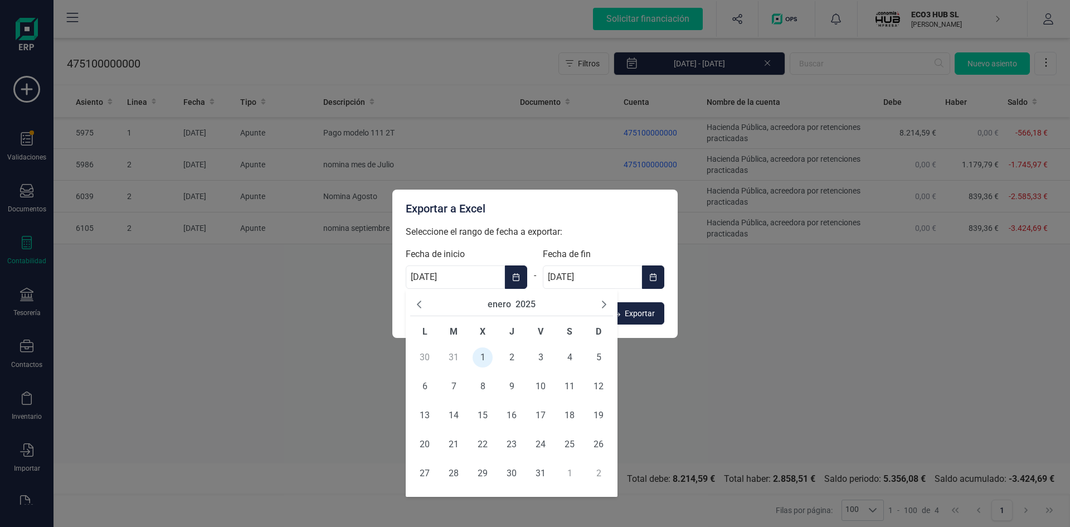
click at [499, 304] on button "enero" at bounding box center [499, 304] width 23 height 13
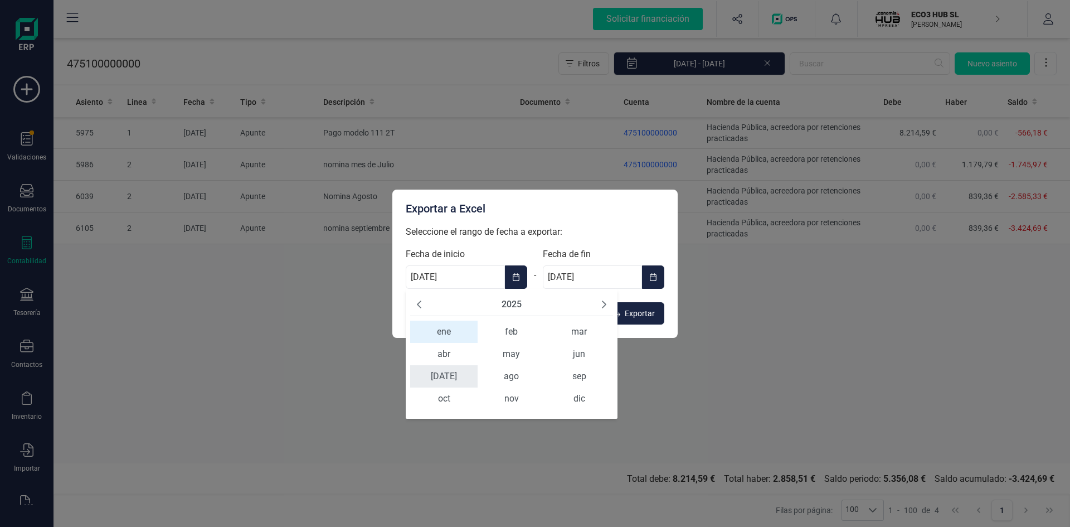
click at [445, 379] on span "jul" at bounding box center [443, 376] width 67 height 22
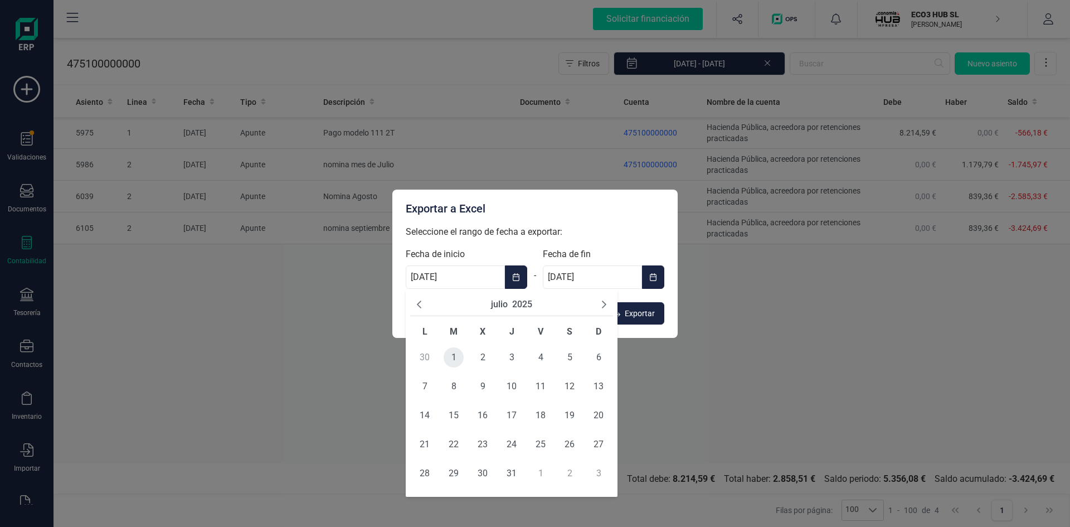
click at [454, 357] on span "1" at bounding box center [454, 357] width 20 height 20
type input "01/07/2025"
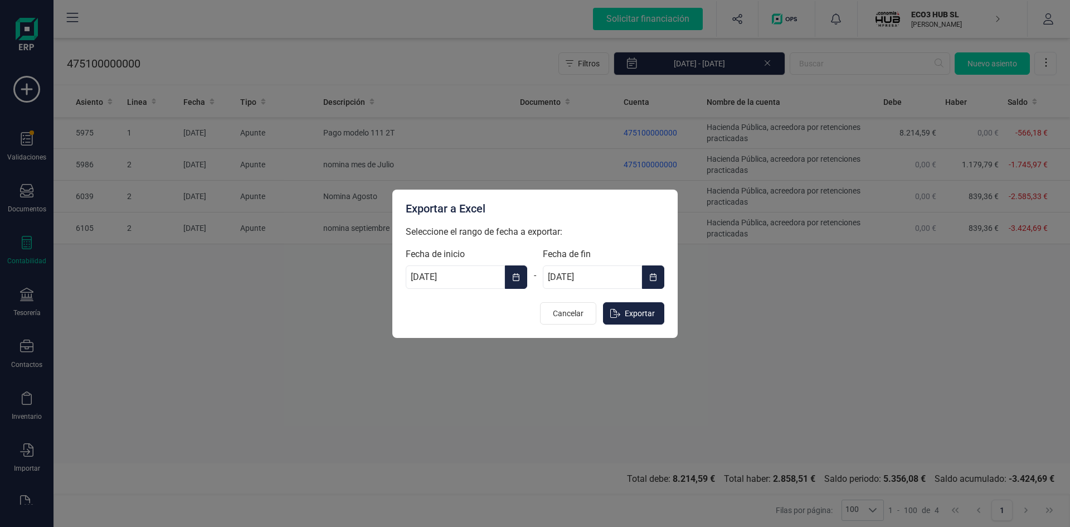
click at [656, 276] on icon "Choose Date" at bounding box center [653, 277] width 7 height 8
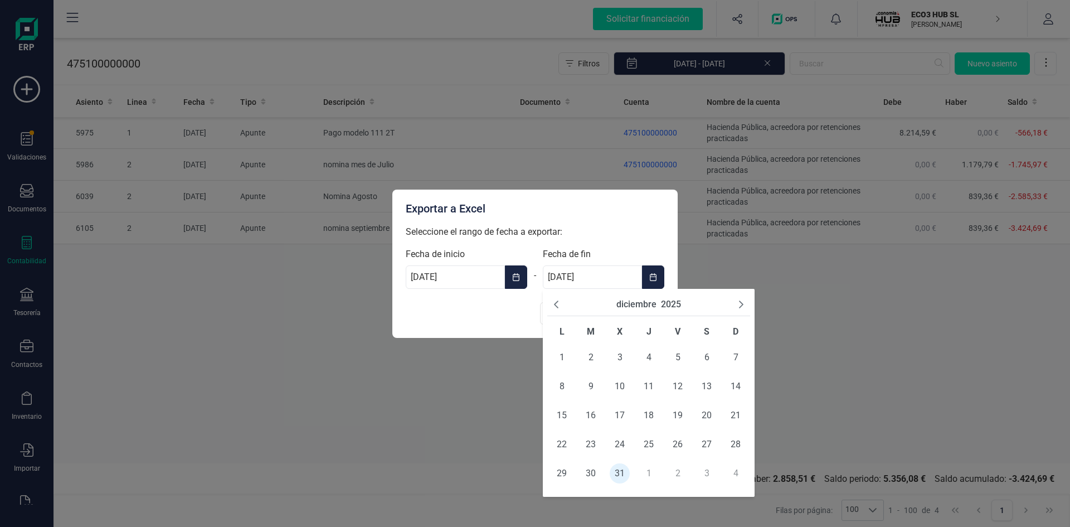
click at [636, 302] on button "diciembre" at bounding box center [637, 304] width 40 height 13
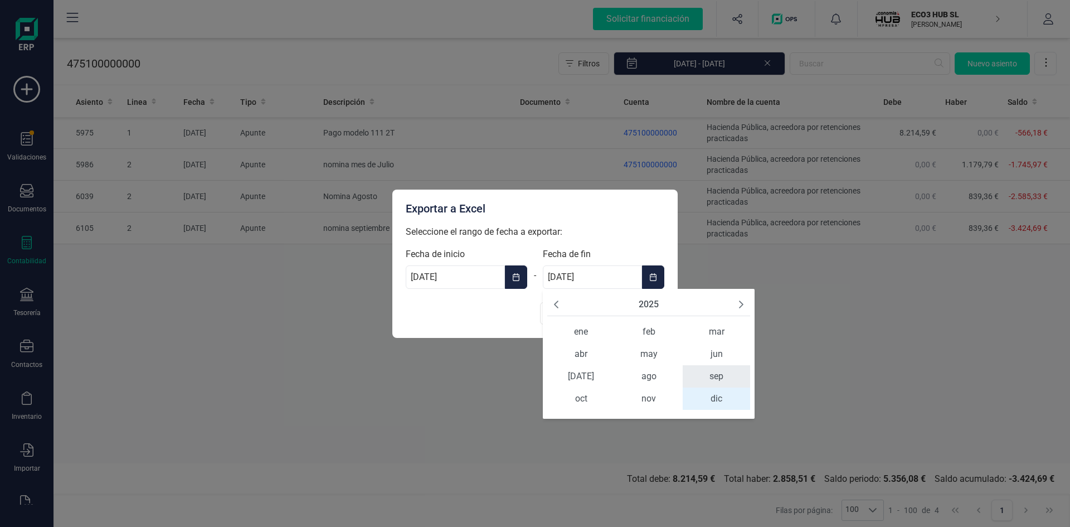
click at [719, 372] on span "sep" at bounding box center [716, 376] width 67 height 22
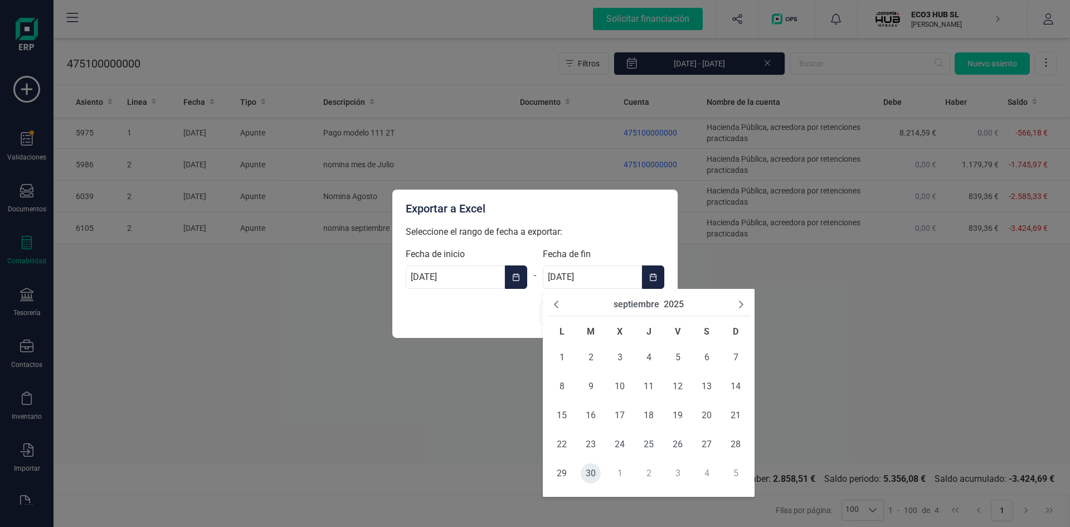
click at [588, 469] on span "30" at bounding box center [591, 473] width 20 height 20
type input "30/09/2025"
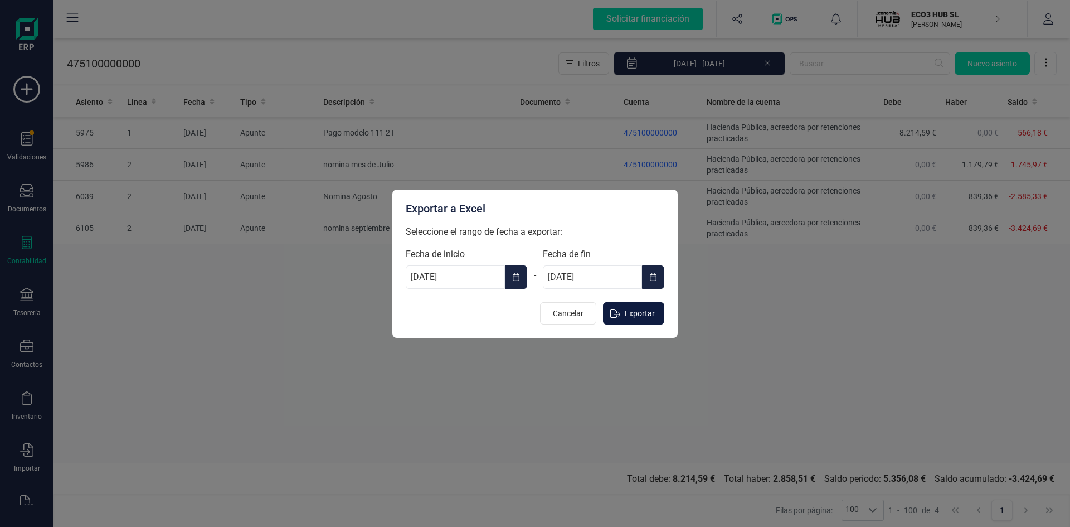
click at [648, 316] on span "Exportar" at bounding box center [640, 313] width 30 height 11
type input "01/01/2025"
type input "31/12/2025"
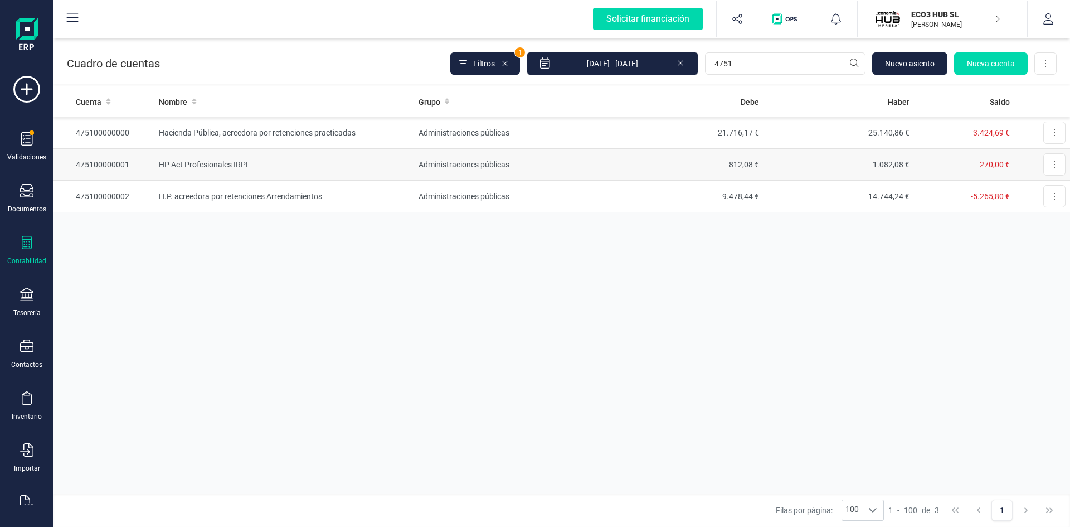
click at [225, 161] on td "HP Act Profesionales IRPF" at bounding box center [283, 165] width 259 height 32
click at [178, 193] on td "H.P. acreedora por retenciones Arrendamientos" at bounding box center [283, 197] width 259 height 32
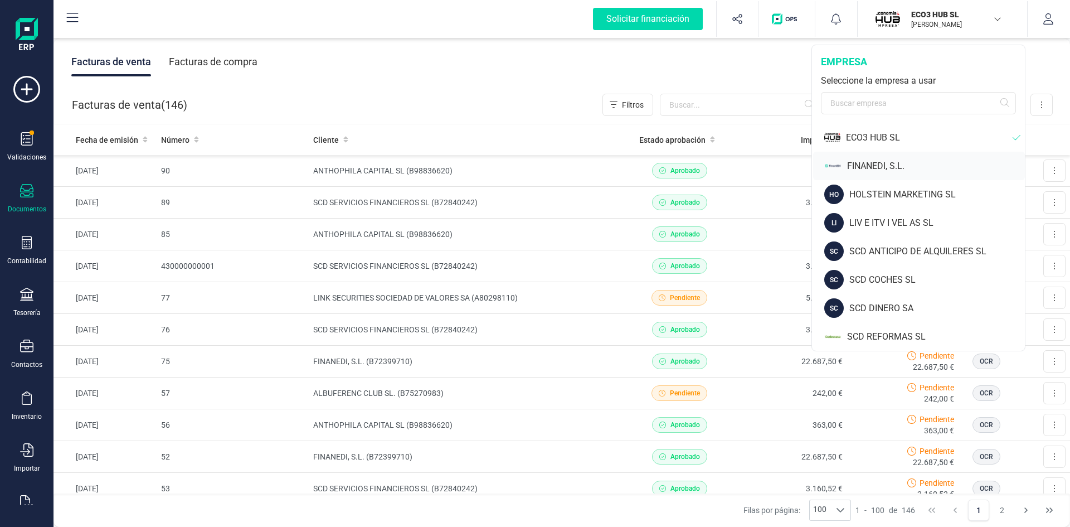
click at [872, 166] on div "FINANEDI, S.L." at bounding box center [936, 165] width 178 height 13
